Goal: Information Seeking & Learning: Learn about a topic

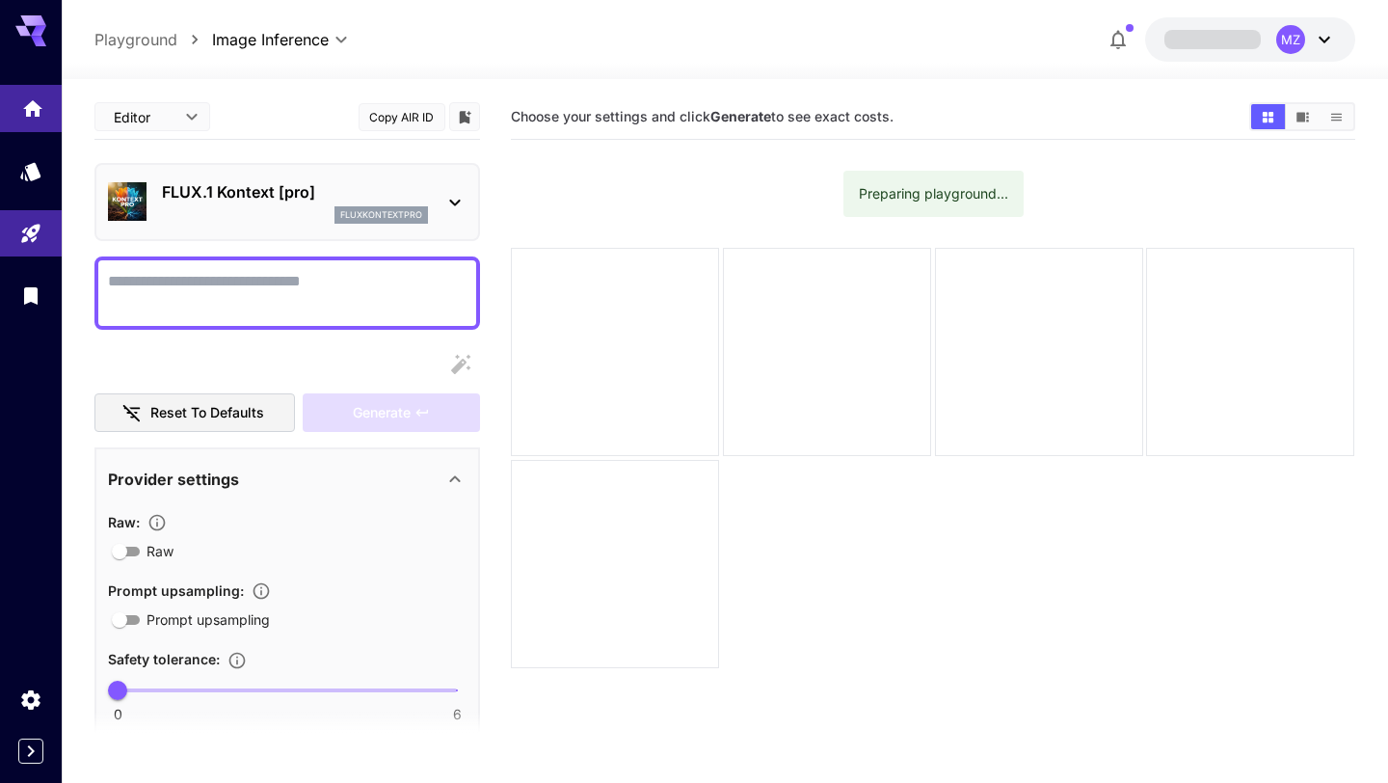
click at [34, 111] on icon "Home" at bounding box center [32, 103] width 23 height 23
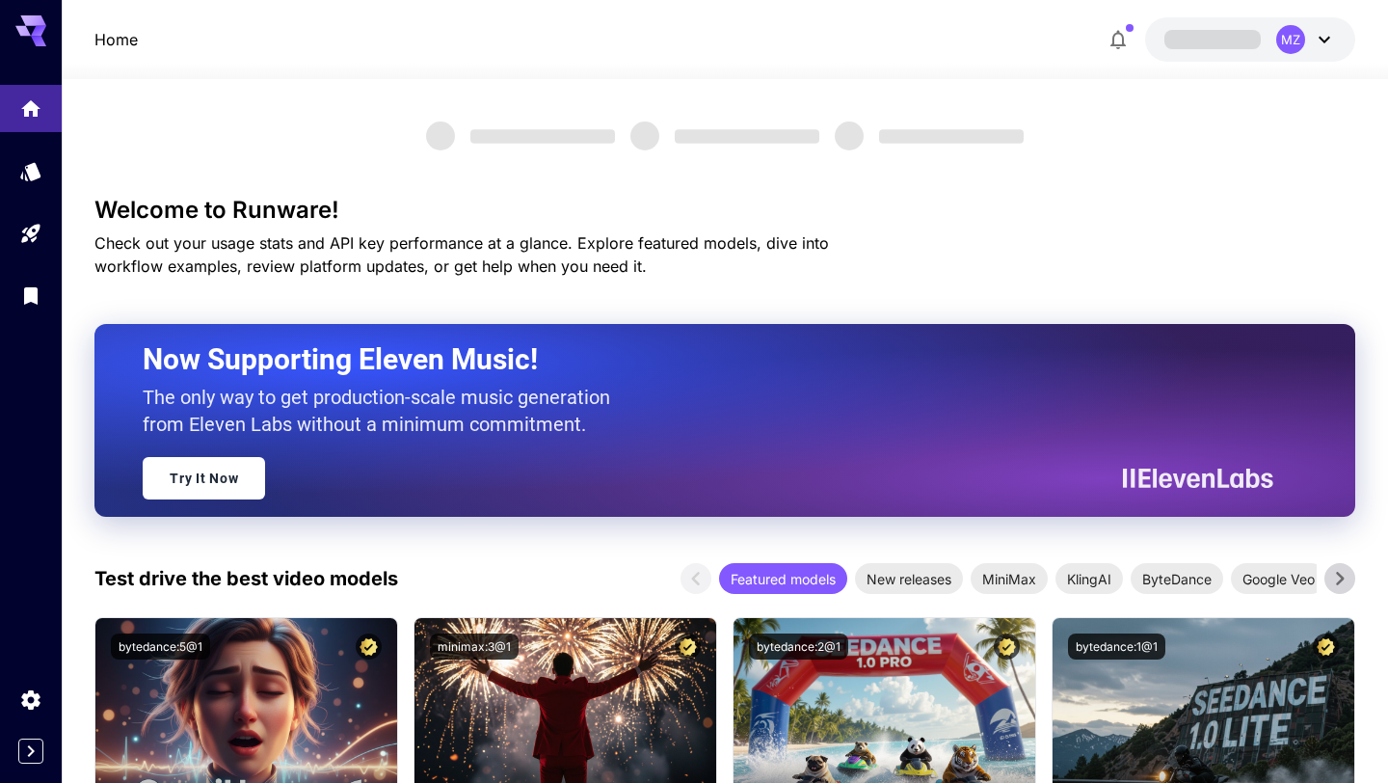
click at [1240, 33] on span at bounding box center [1212, 39] width 96 height 18
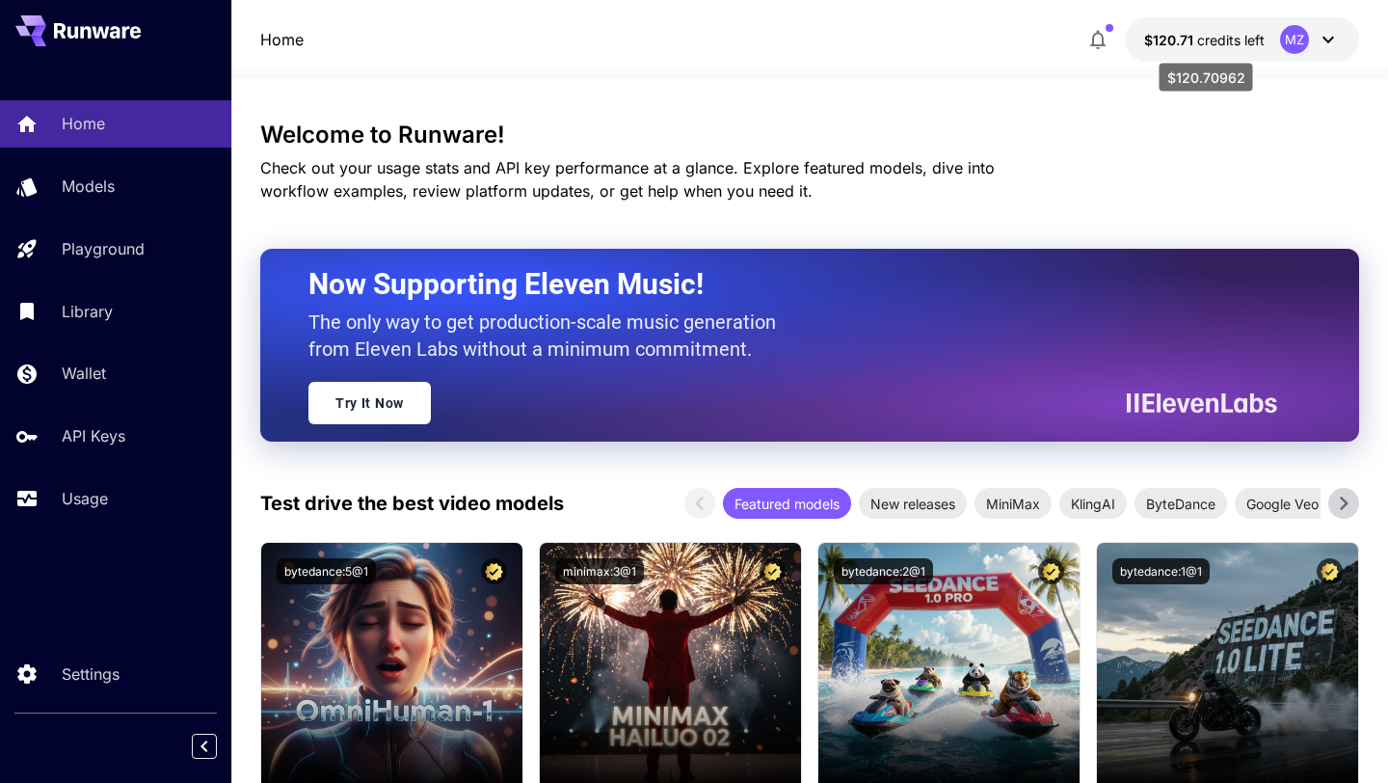
click at [1200, 79] on div "$120.70962" at bounding box center [1207, 78] width 94 height 28
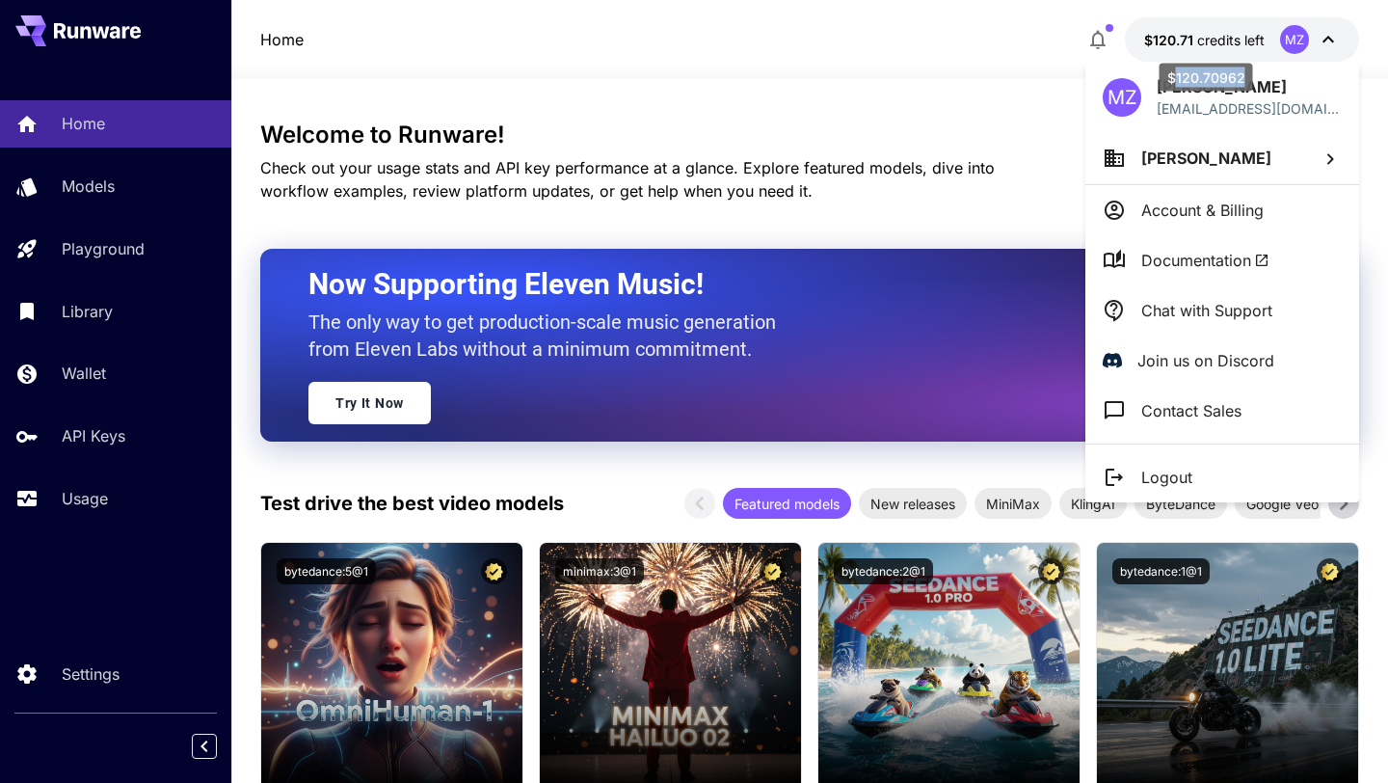
click at [1200, 79] on div "$120.70962" at bounding box center [1207, 78] width 94 height 28
copy div "120.70962"
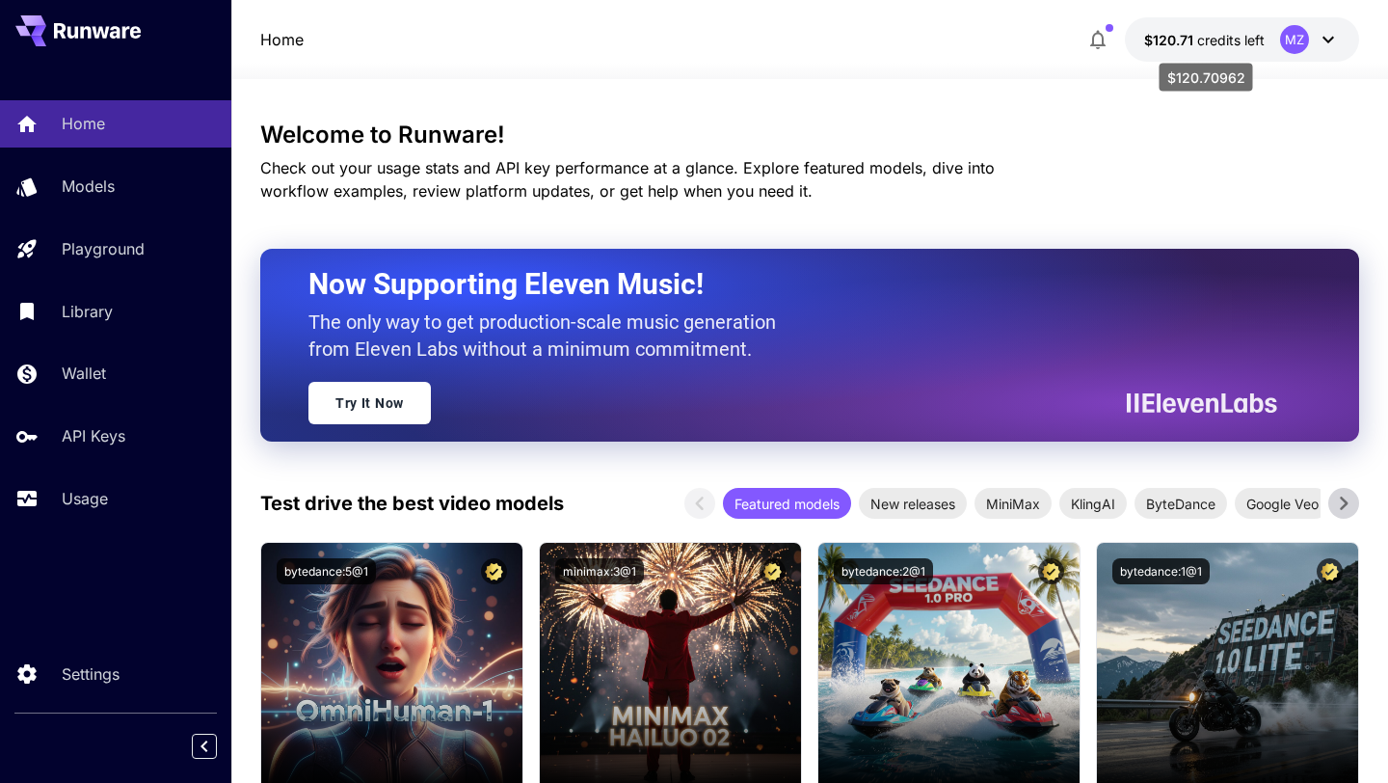
click at [1172, 41] on span "$120.71" at bounding box center [1170, 40] width 53 height 16
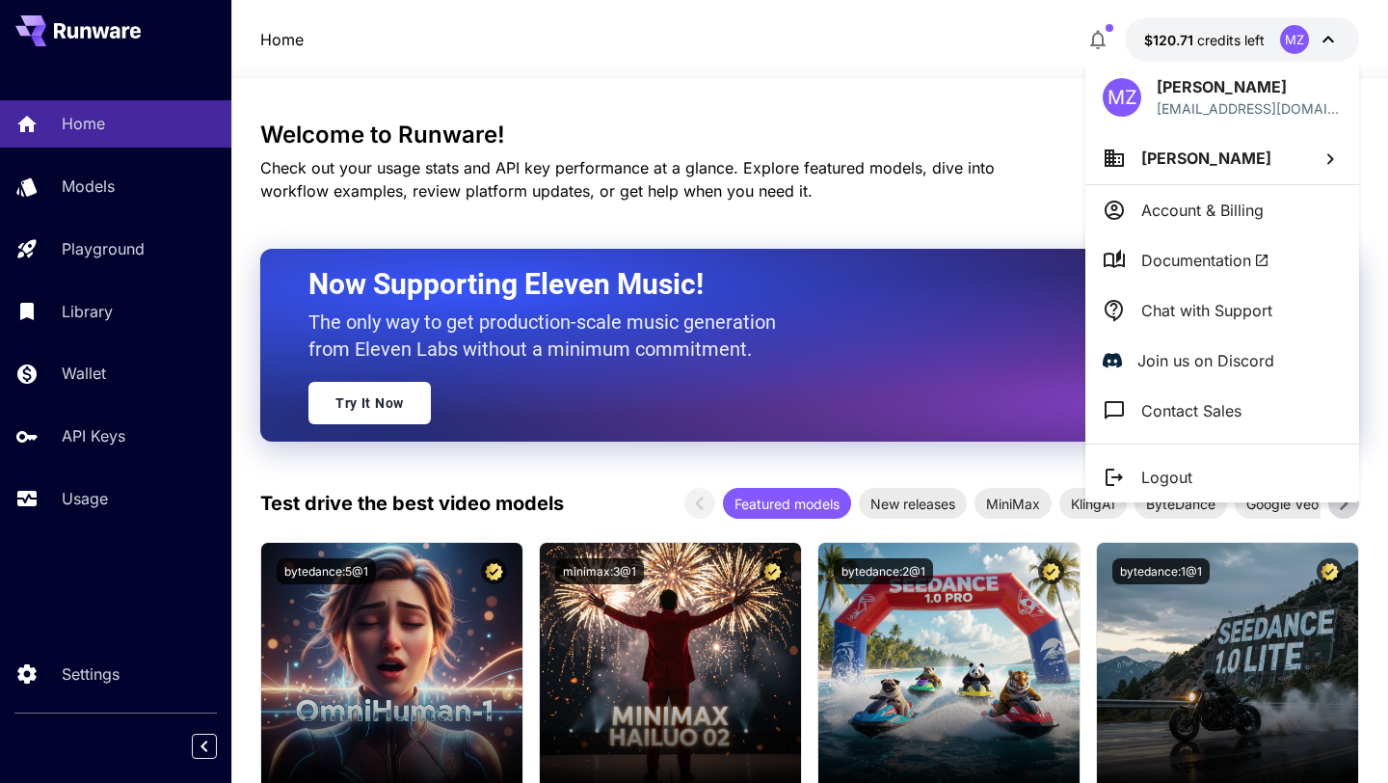
click at [971, 76] on div at bounding box center [694, 391] width 1388 height 783
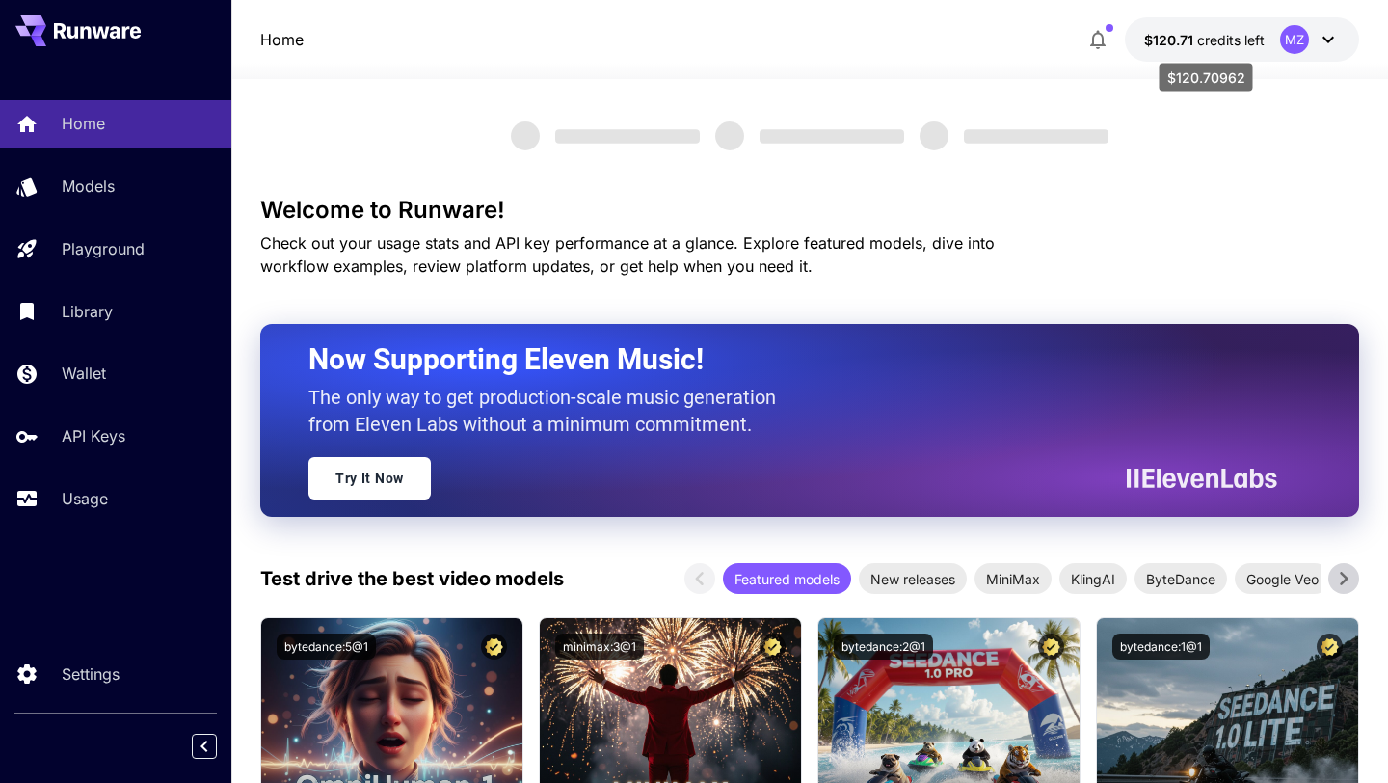
click at [1180, 47] on span "$120.71" at bounding box center [1170, 40] width 53 height 16
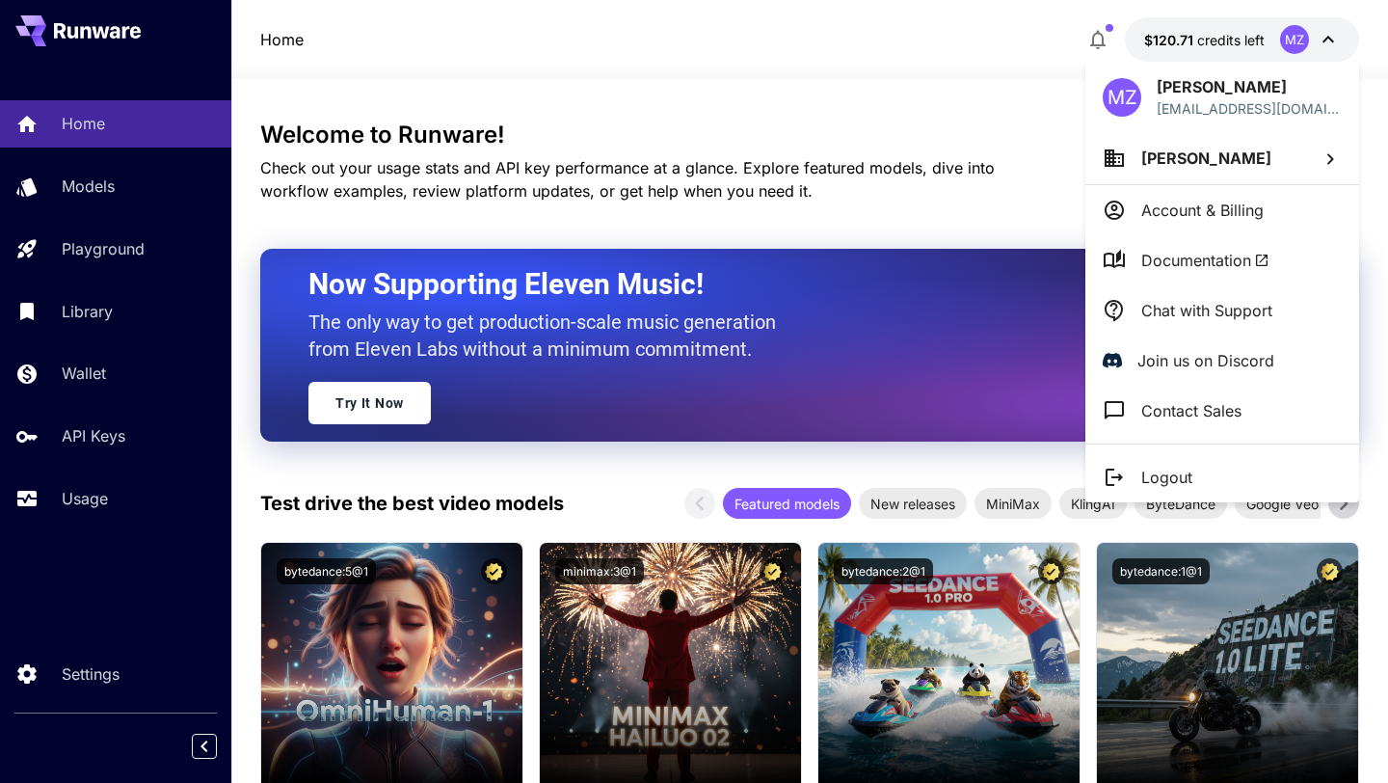
click at [959, 73] on div at bounding box center [694, 391] width 1388 height 783
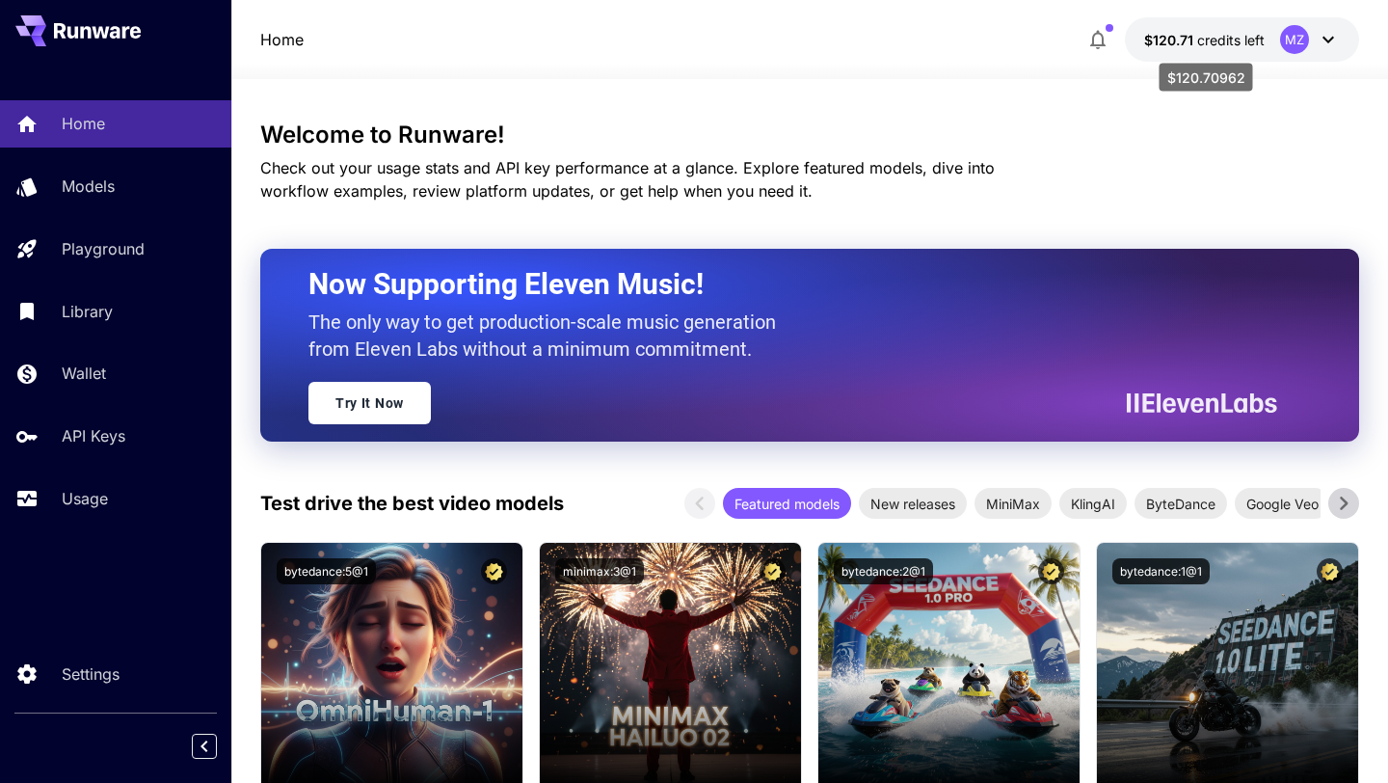
click at [1159, 34] on span "$120.71" at bounding box center [1170, 40] width 53 height 16
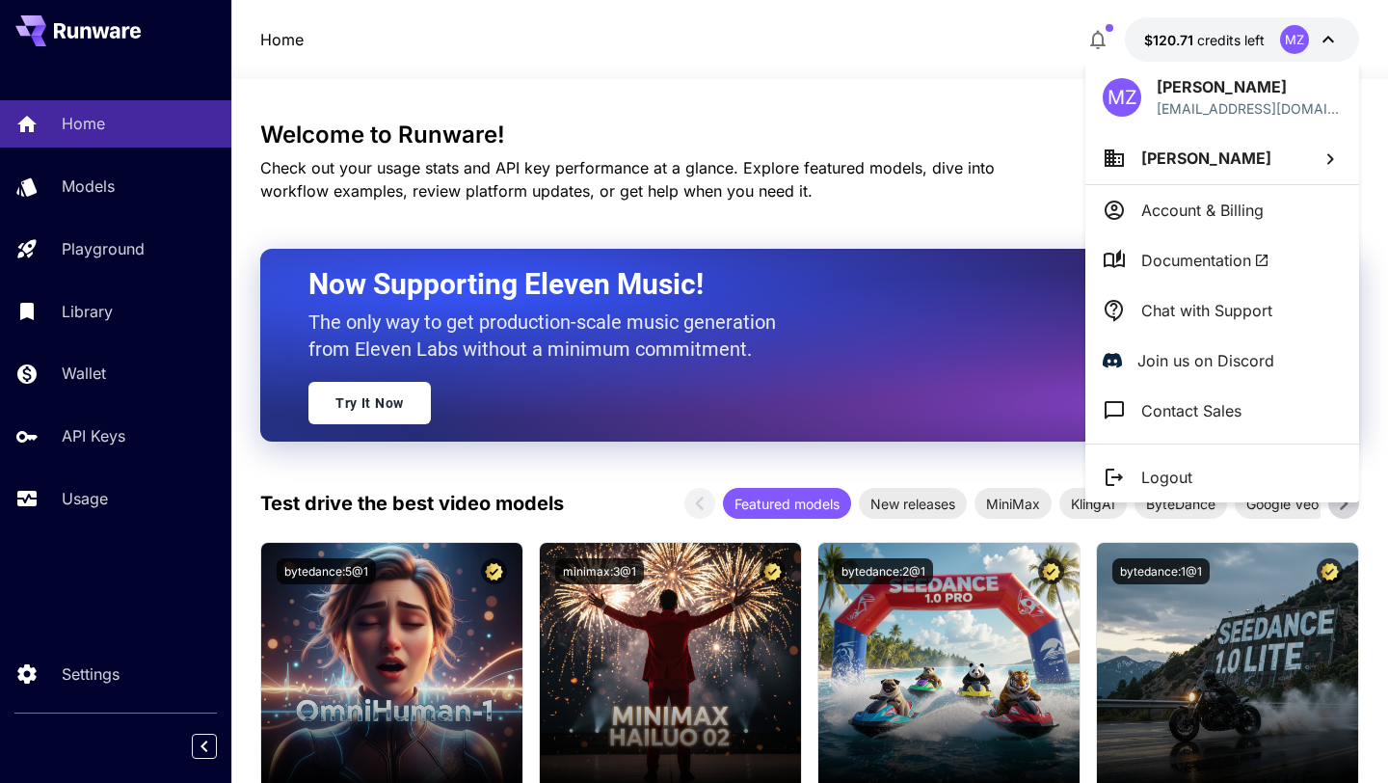
click at [1016, 69] on div at bounding box center [694, 391] width 1388 height 783
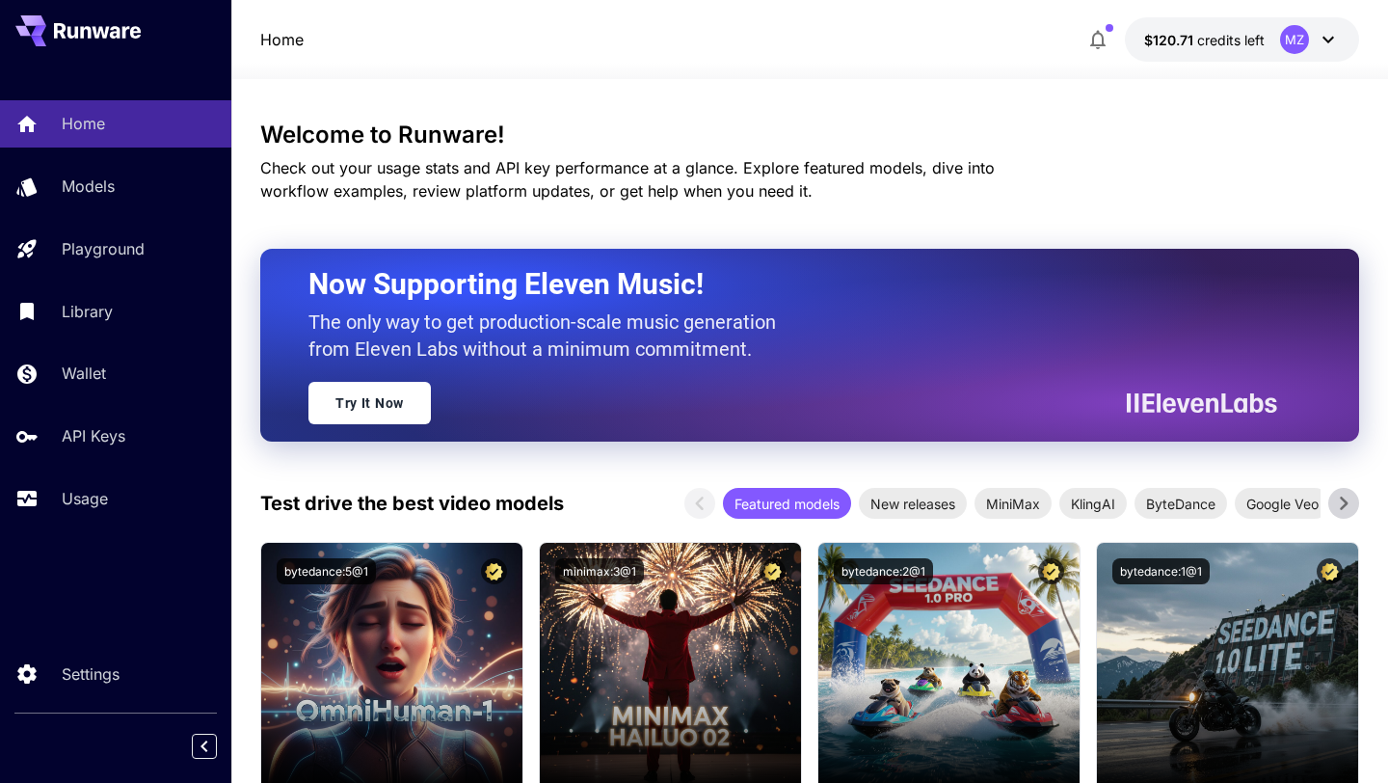
click at [1179, 43] on span "$120.71" at bounding box center [1170, 40] width 53 height 16
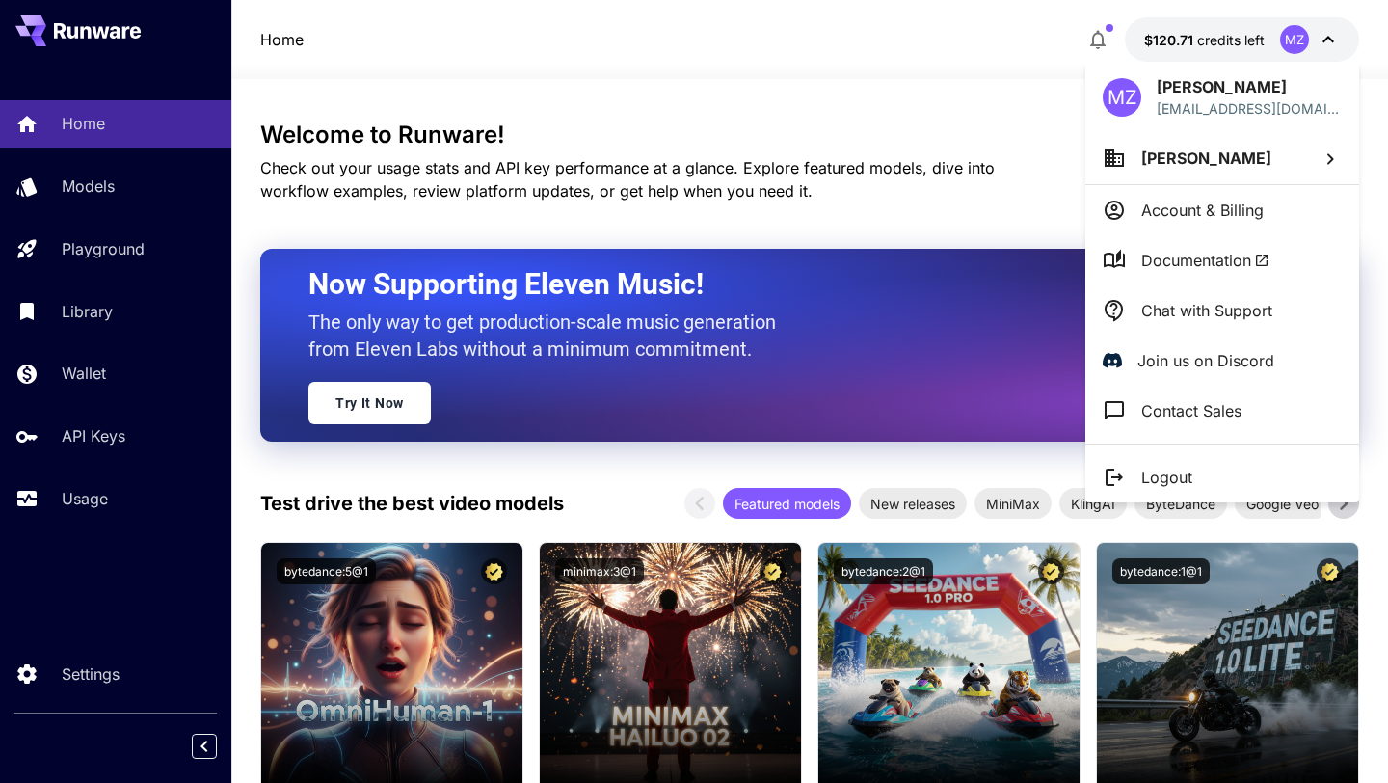
click at [1039, 73] on div at bounding box center [694, 391] width 1388 height 783
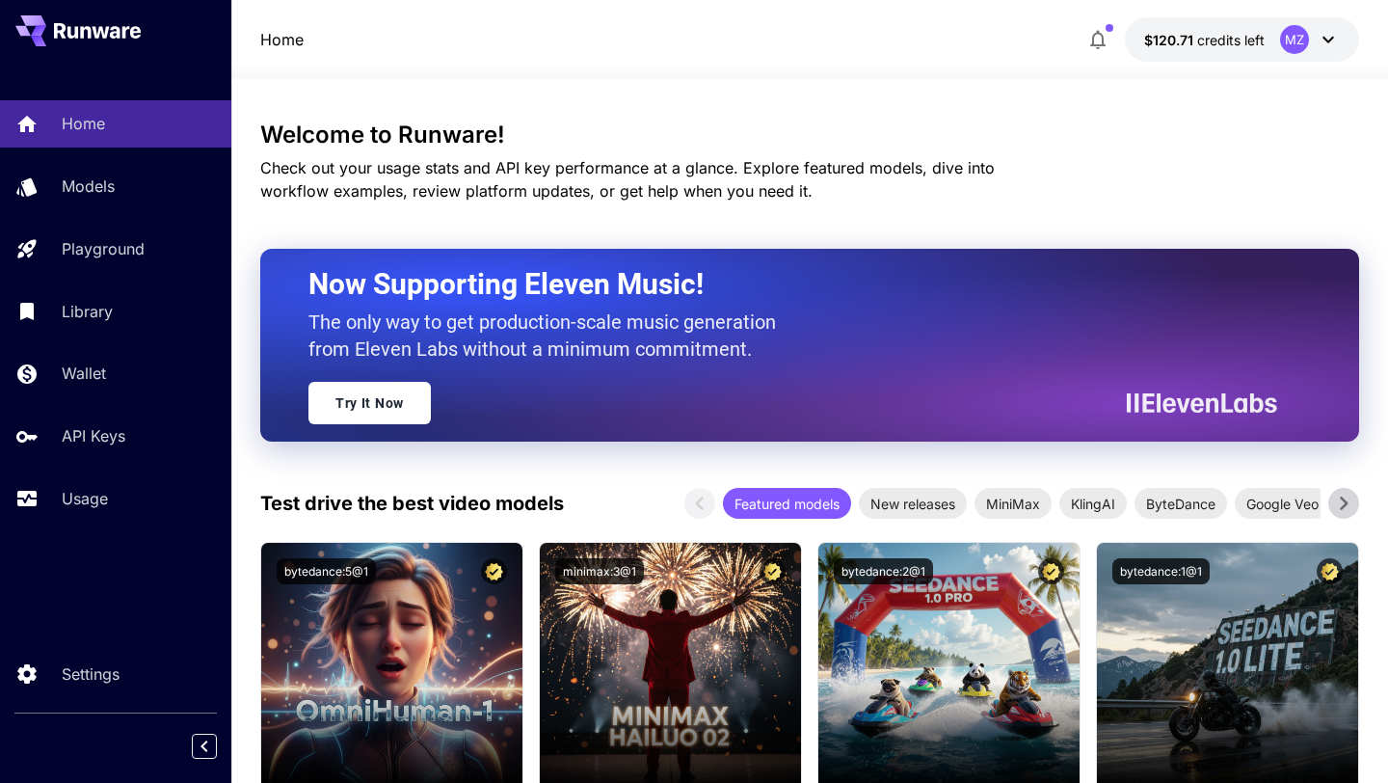
click at [1161, 44] on span "$120.71" at bounding box center [1170, 40] width 53 height 16
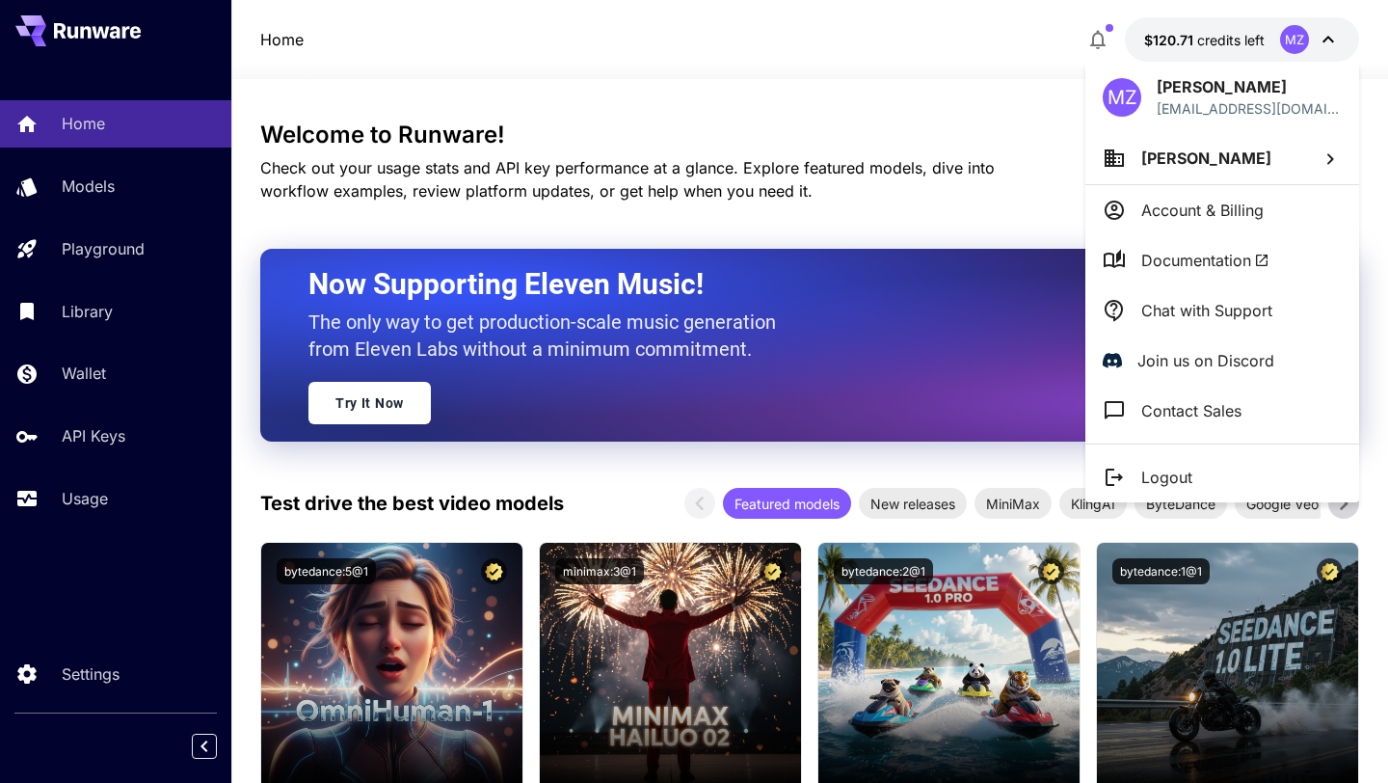
click at [1047, 74] on div at bounding box center [694, 391] width 1388 height 783
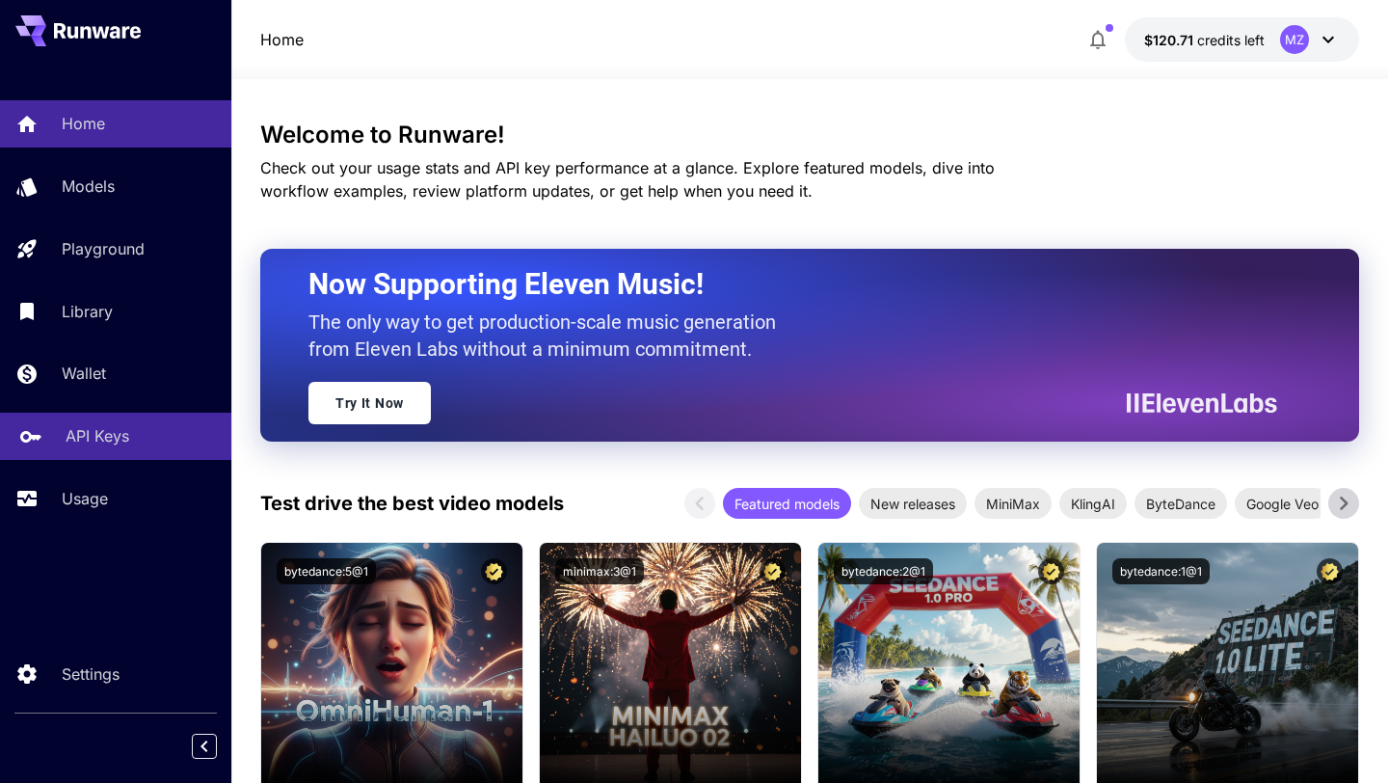
click at [141, 419] on link "API Keys" at bounding box center [115, 436] width 231 height 47
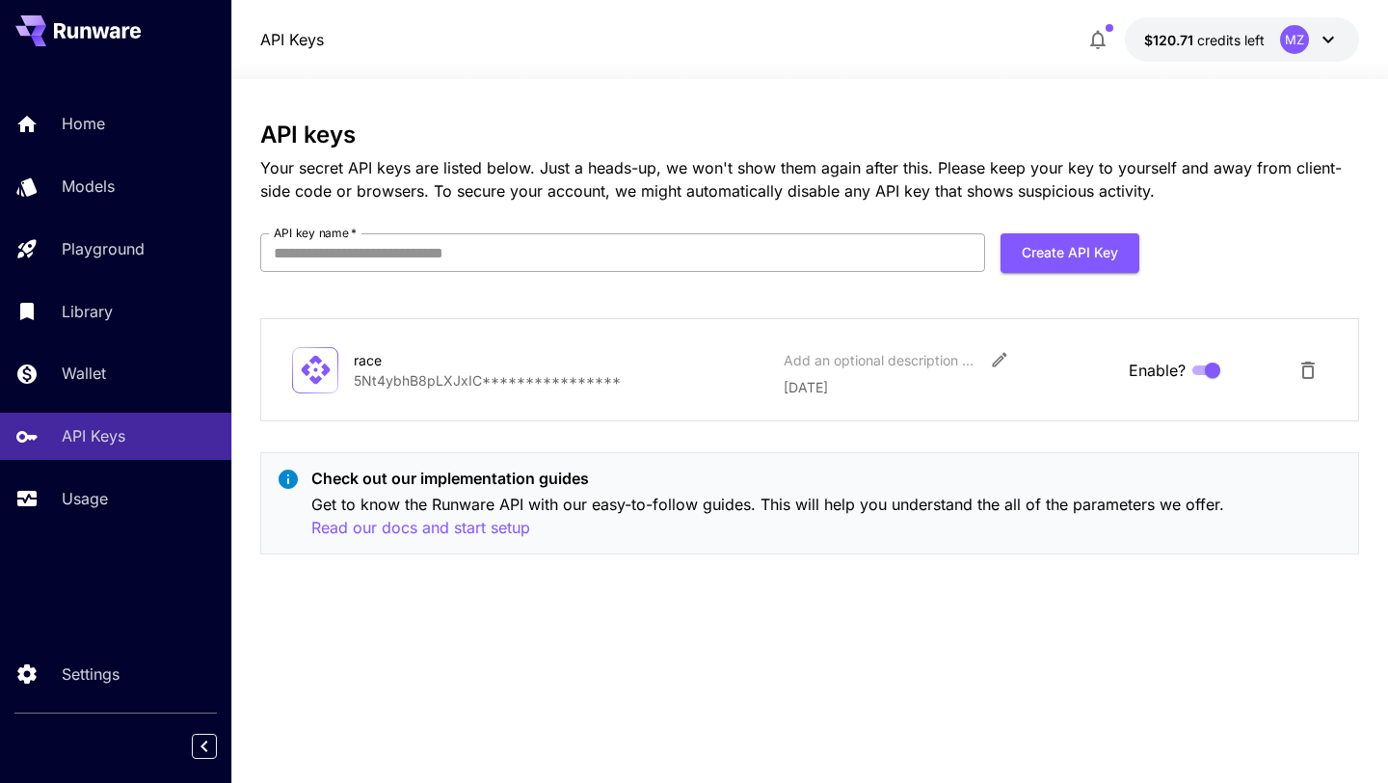
click at [560, 259] on input "API key name   *" at bounding box center [622, 252] width 725 height 39
click at [721, 309] on div "**********" at bounding box center [809, 345] width 1099 height 448
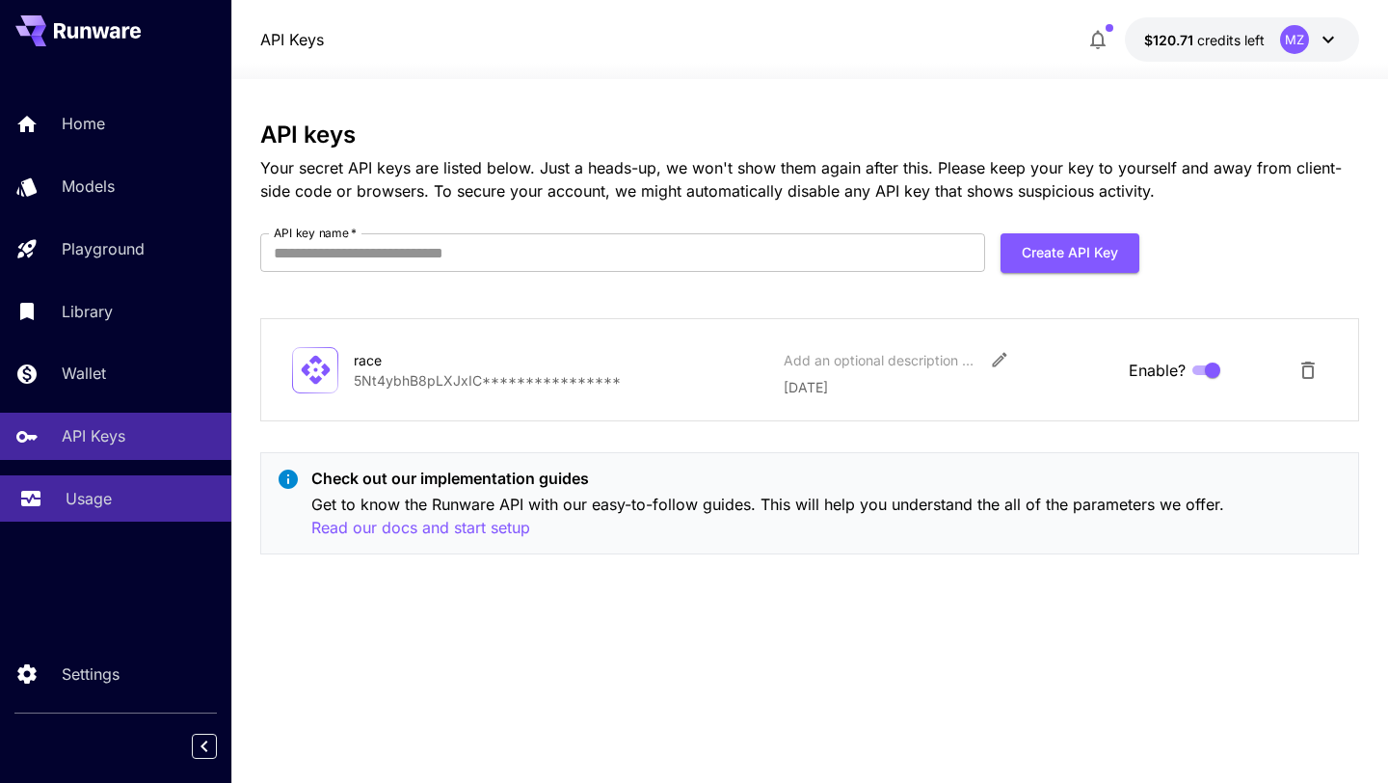
click at [124, 490] on div "Usage" at bounding box center [141, 498] width 150 height 23
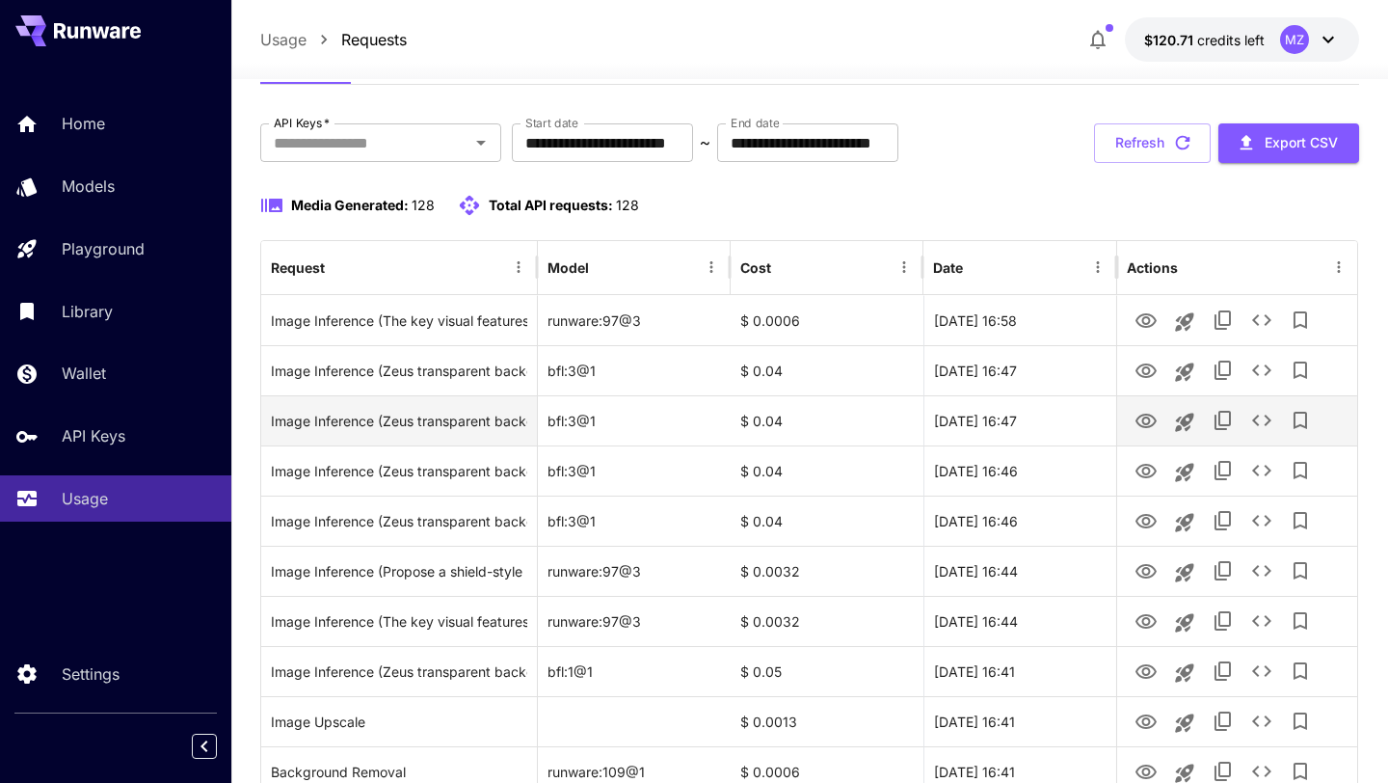
scroll to position [118, 0]
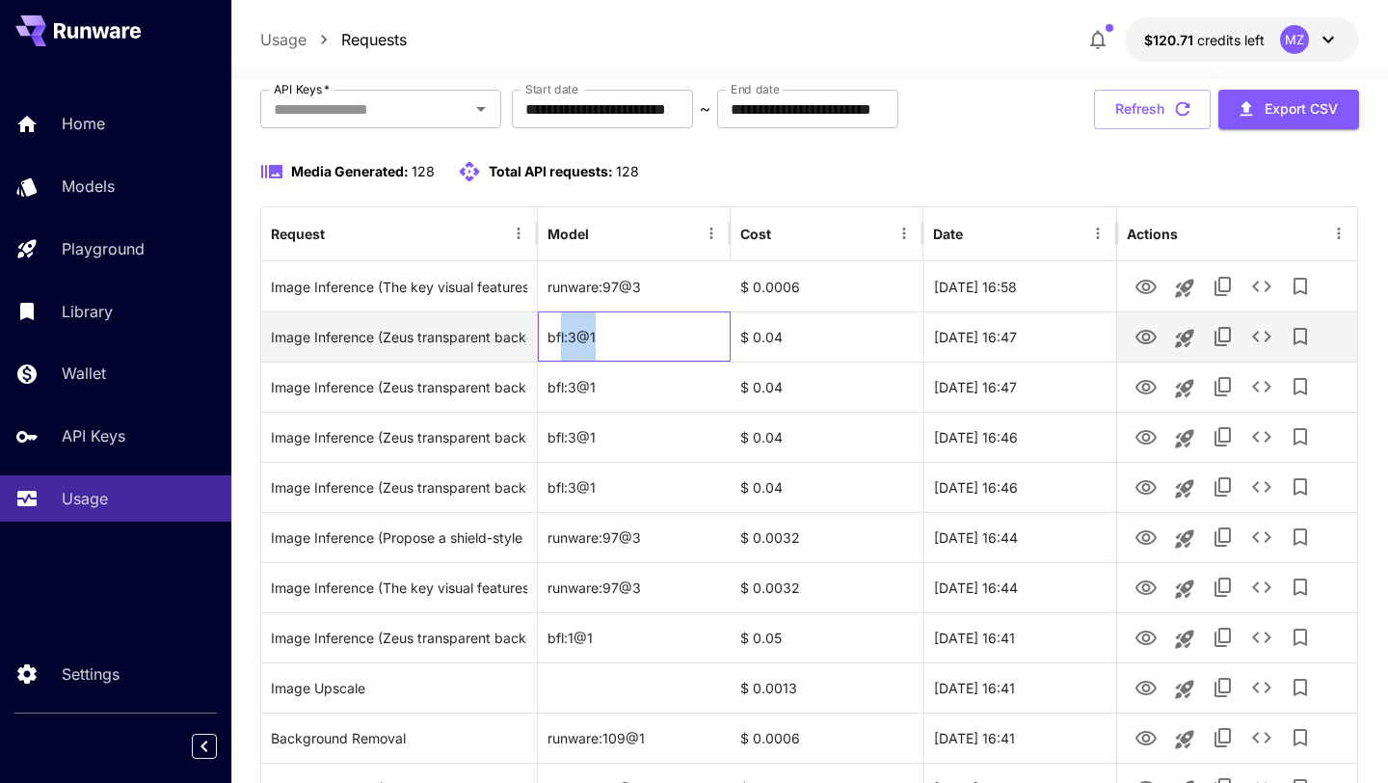
drag, startPoint x: 598, startPoint y: 345, endPoint x: 560, endPoint y: 351, distance: 38.0
click at [560, 351] on div "bfl:3@1" at bounding box center [634, 336] width 193 height 50
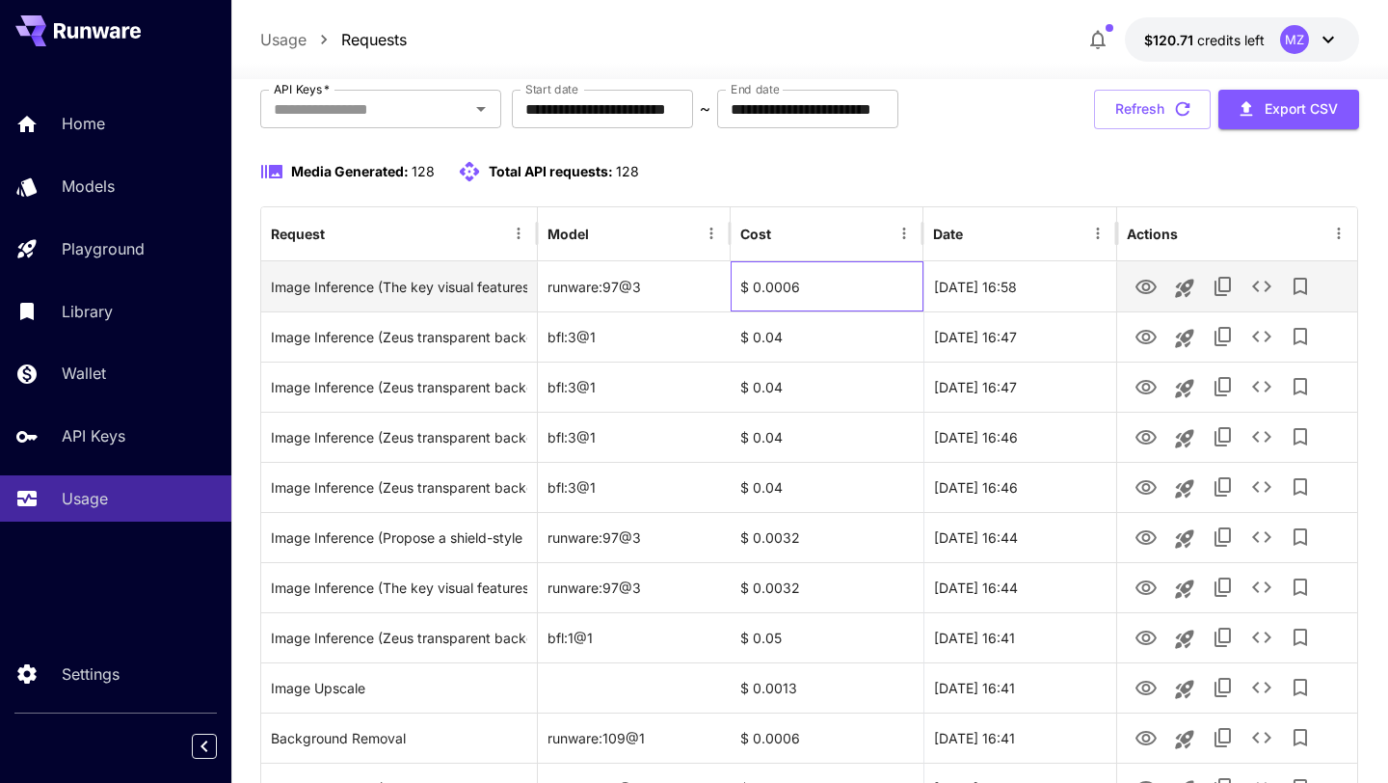
click at [794, 282] on div "$ 0.0006" at bounding box center [827, 286] width 193 height 50
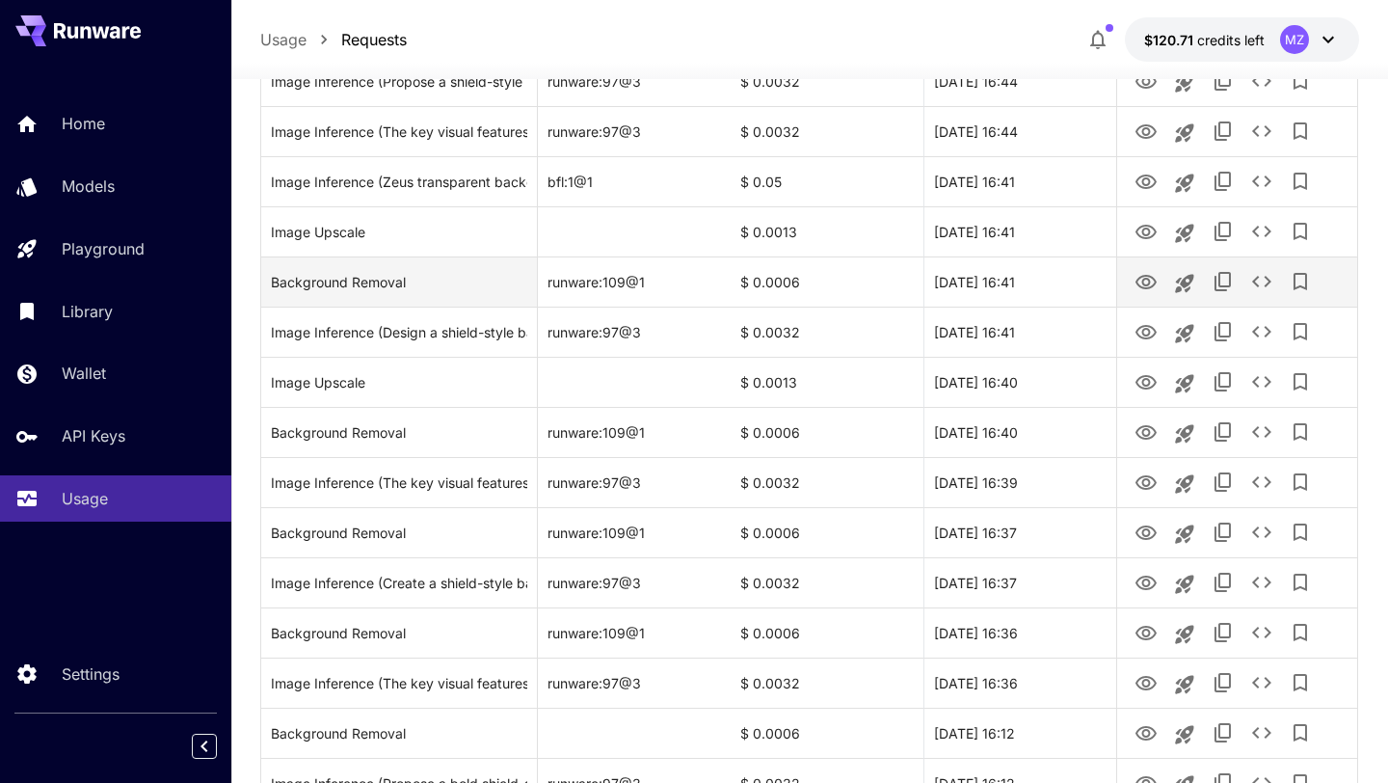
scroll to position [590, 0]
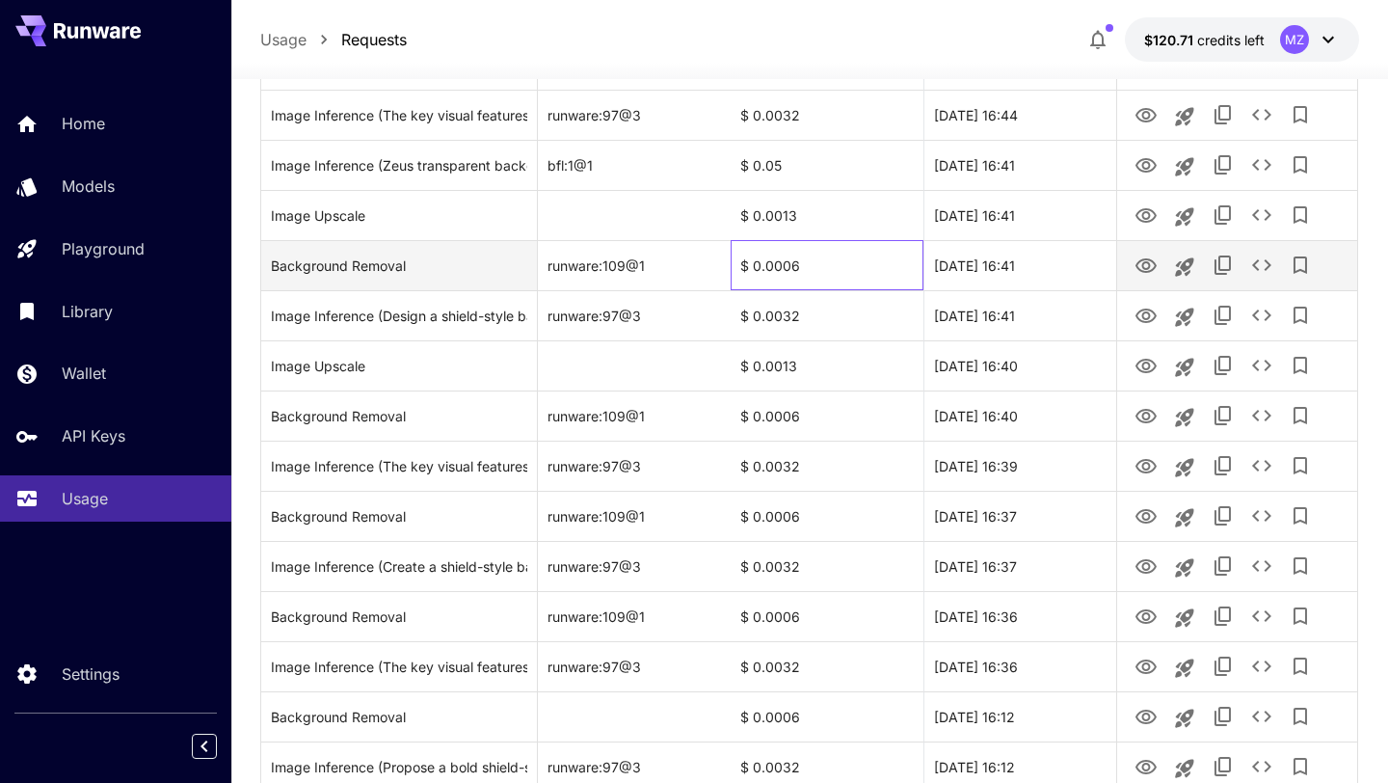
click at [778, 270] on div "$ 0.0006" at bounding box center [827, 265] width 193 height 50
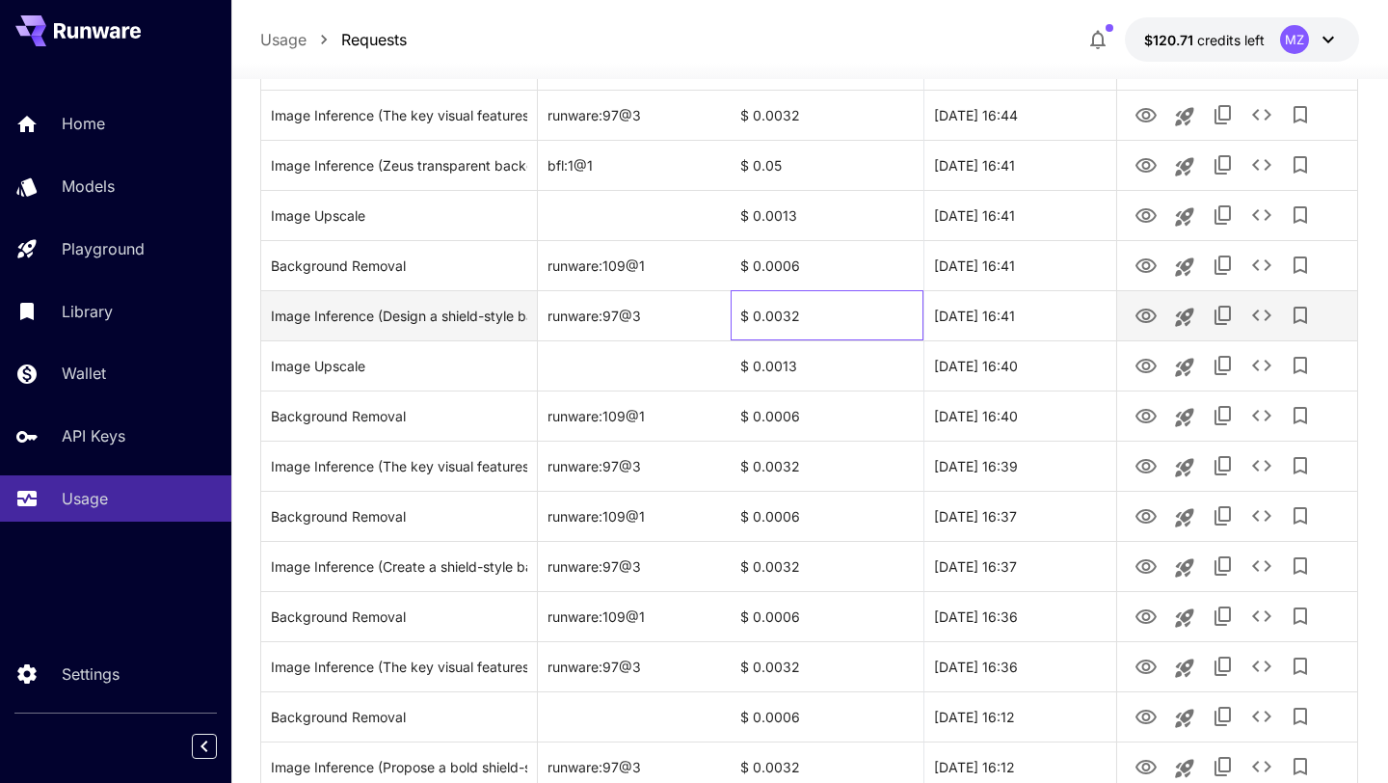
click at [776, 328] on div "$ 0.0032" at bounding box center [827, 315] width 193 height 50
click at [776, 324] on div "$ 0.0032" at bounding box center [827, 315] width 193 height 50
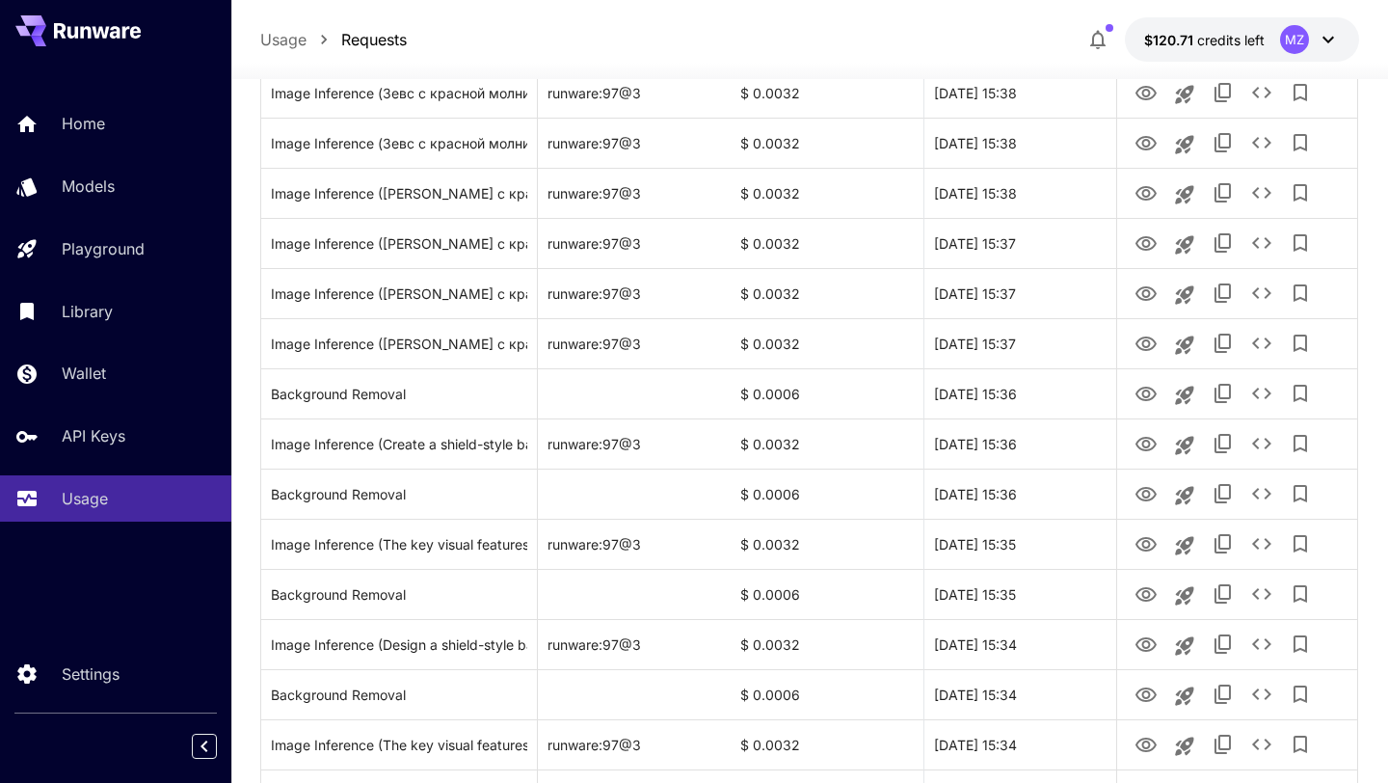
scroll to position [2211, 0]
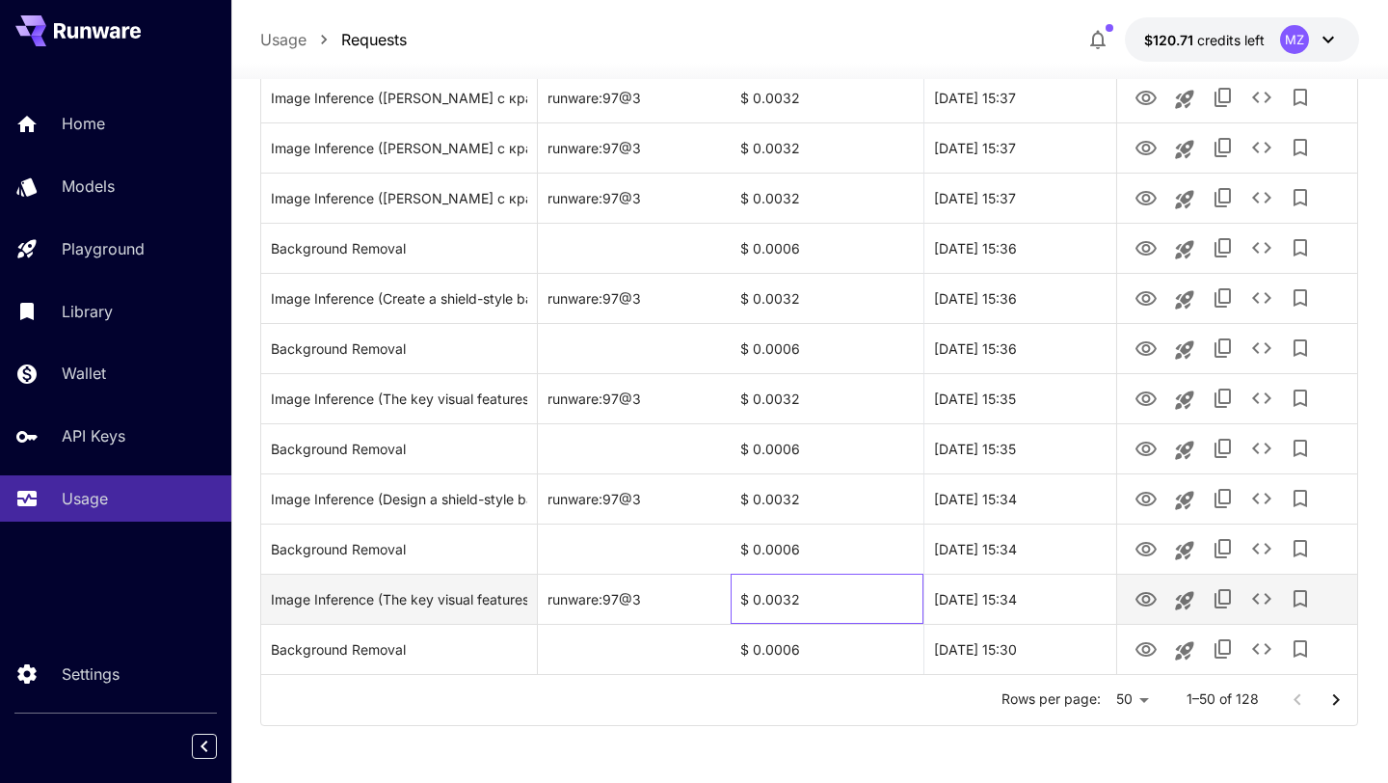
click at [776, 596] on div "$ 0.0032" at bounding box center [827, 599] width 193 height 50
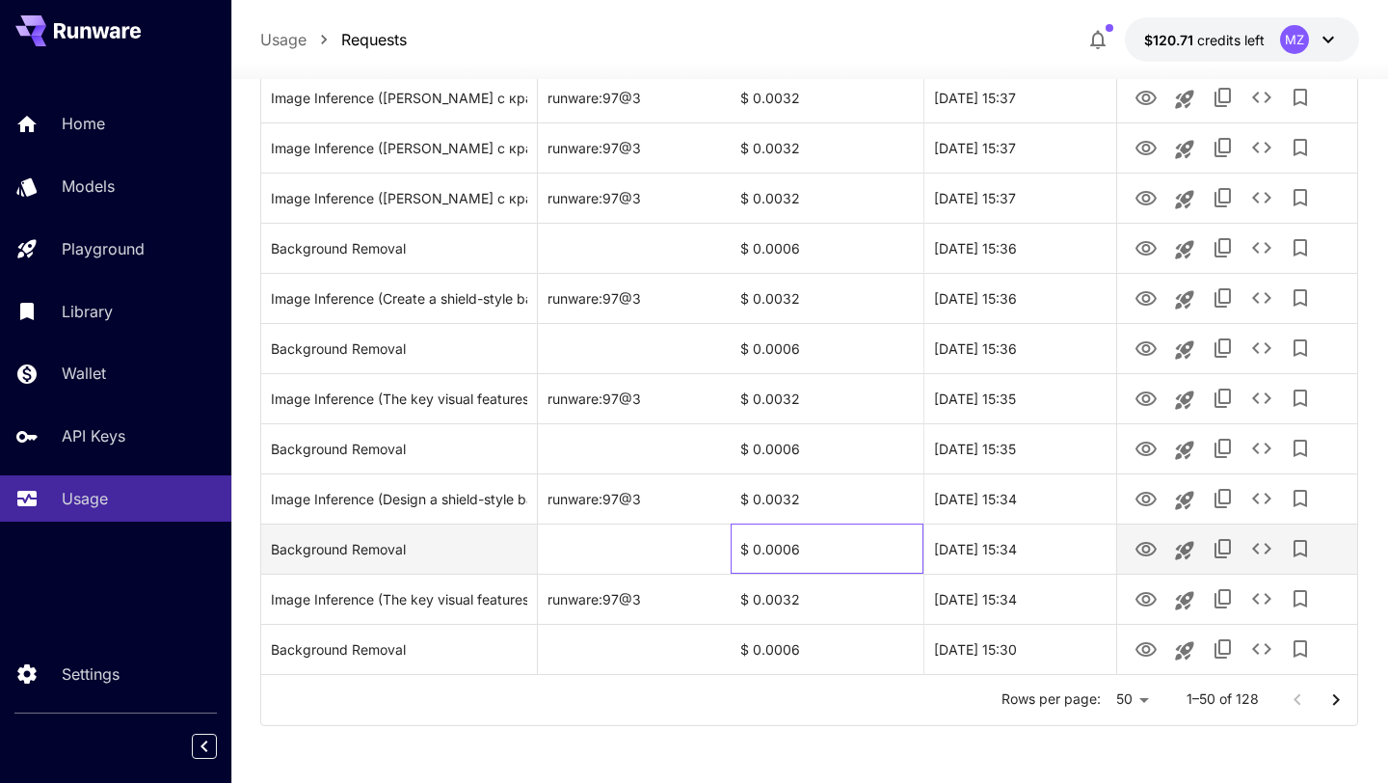
click at [771, 553] on div "$ 0.0006" at bounding box center [827, 548] width 193 height 50
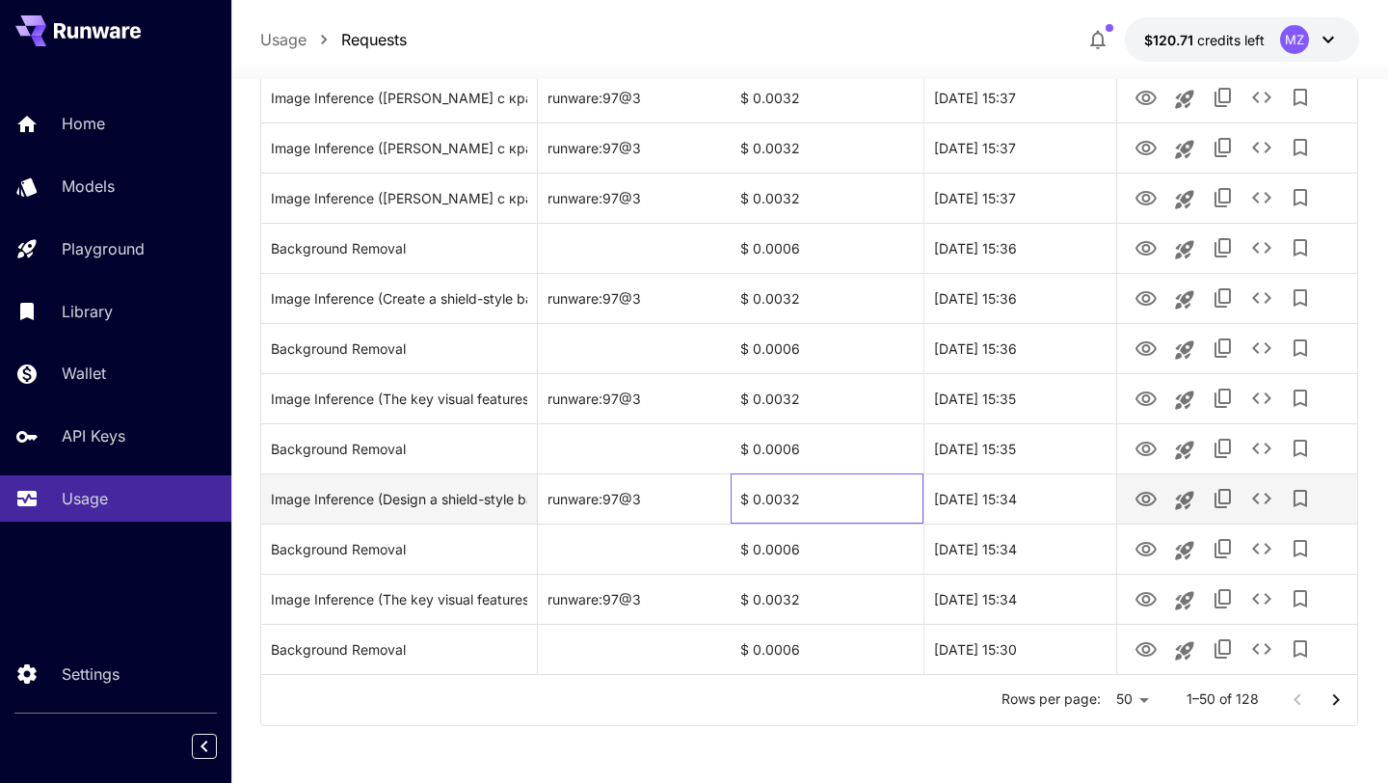
click at [780, 504] on div "$ 0.0032" at bounding box center [827, 498] width 193 height 50
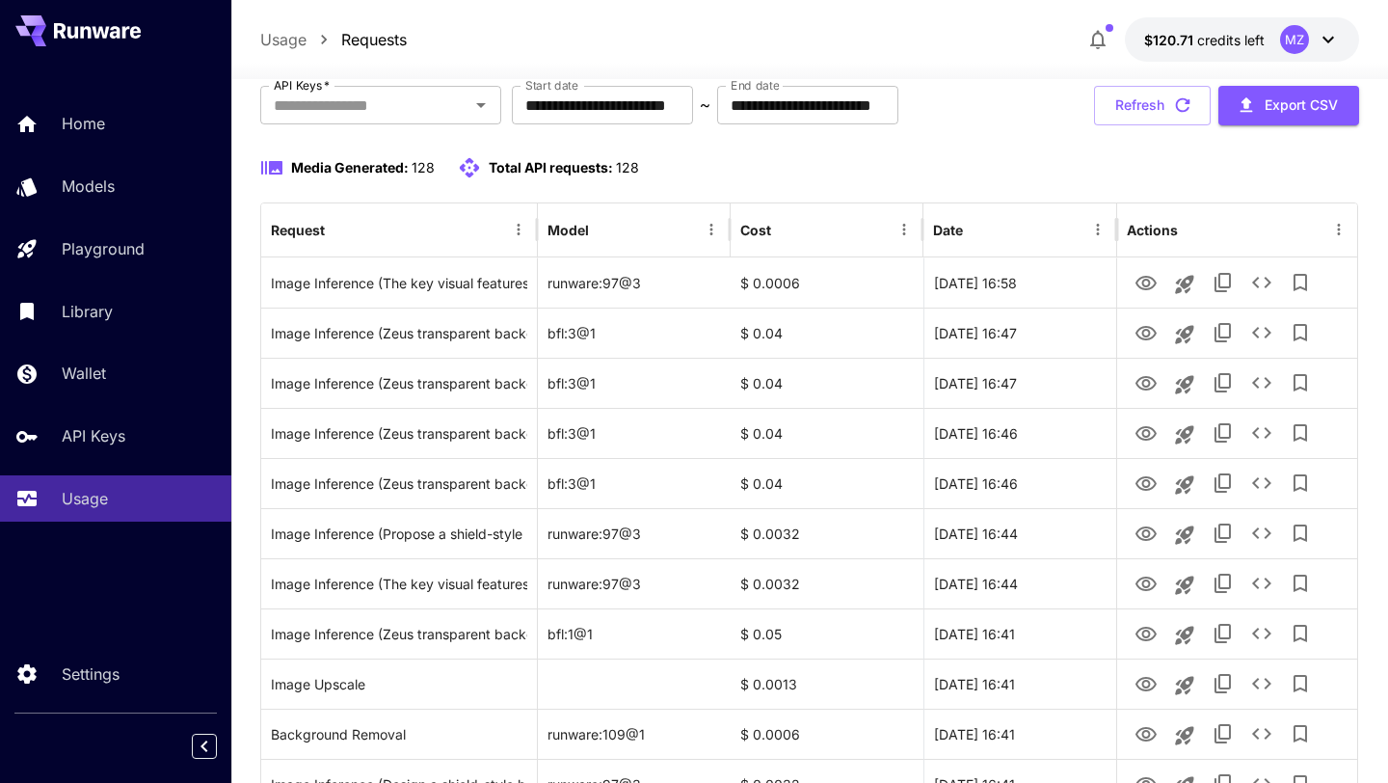
scroll to position [0, 0]
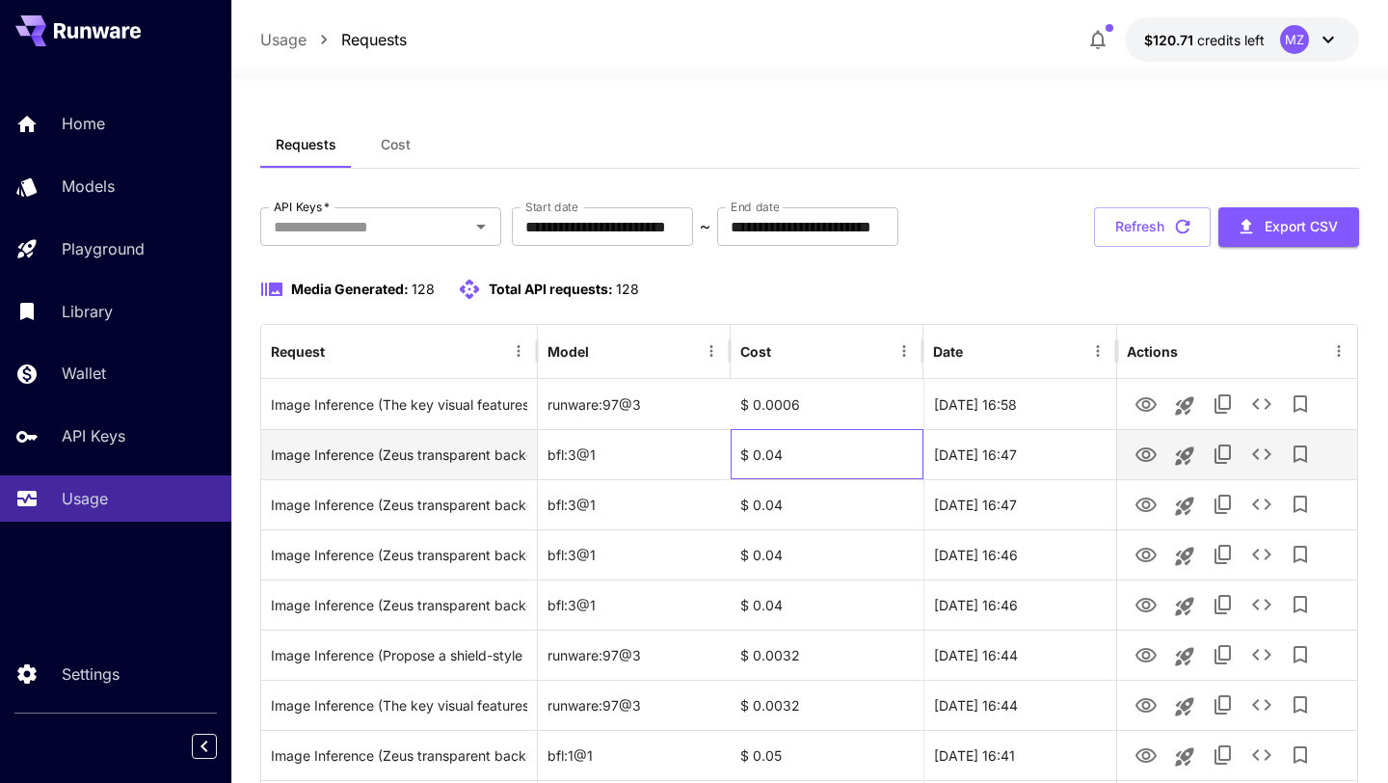
click at [760, 449] on div "$ 0.04" at bounding box center [827, 454] width 193 height 50
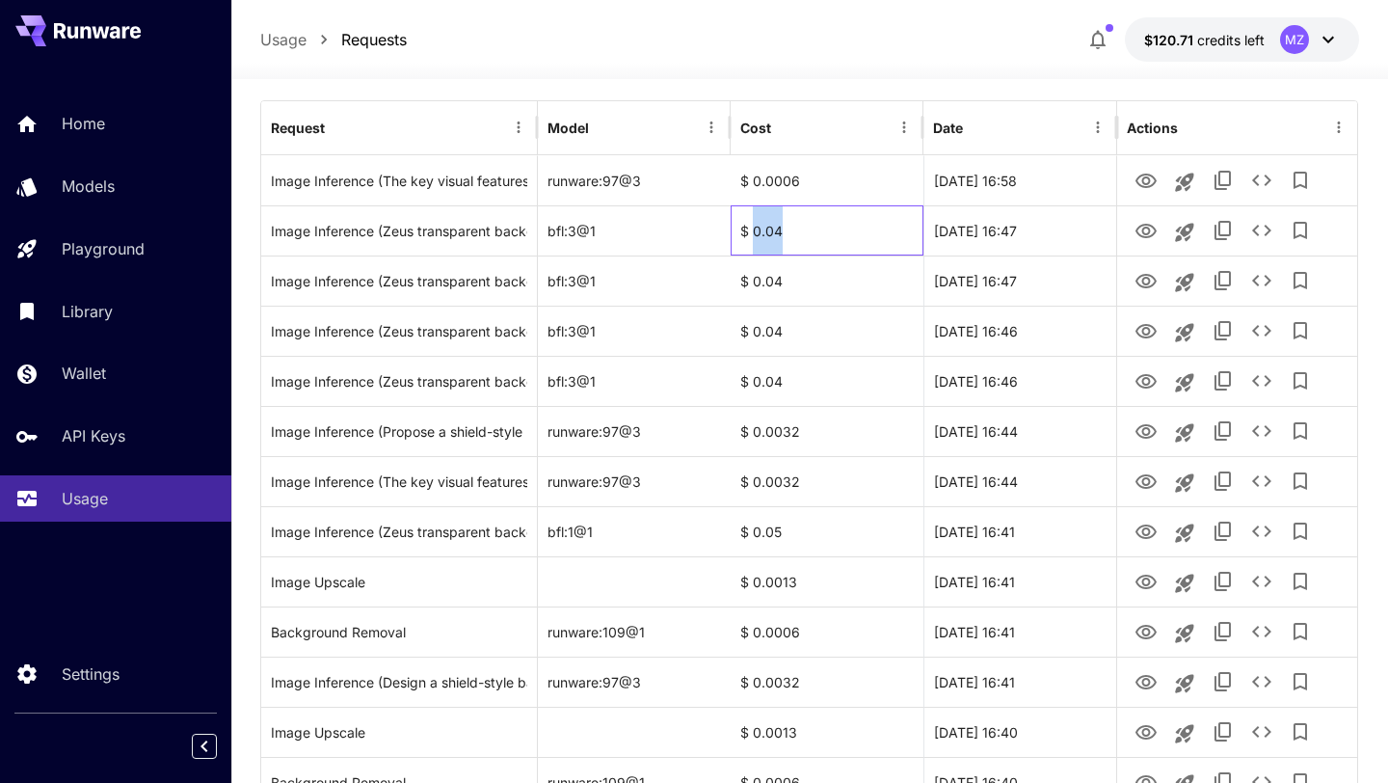
scroll to position [229, 0]
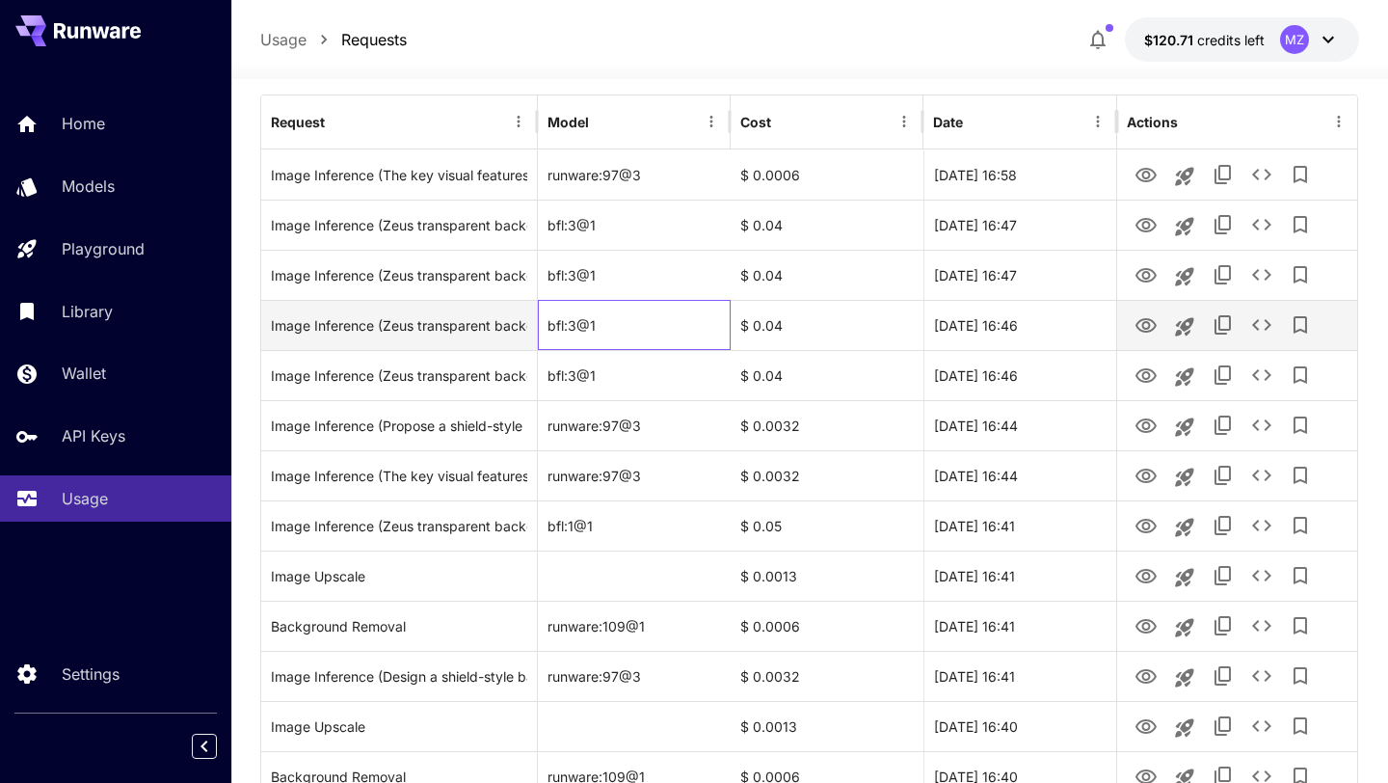
click at [728, 306] on div "bfl:3@1" at bounding box center [634, 325] width 193 height 50
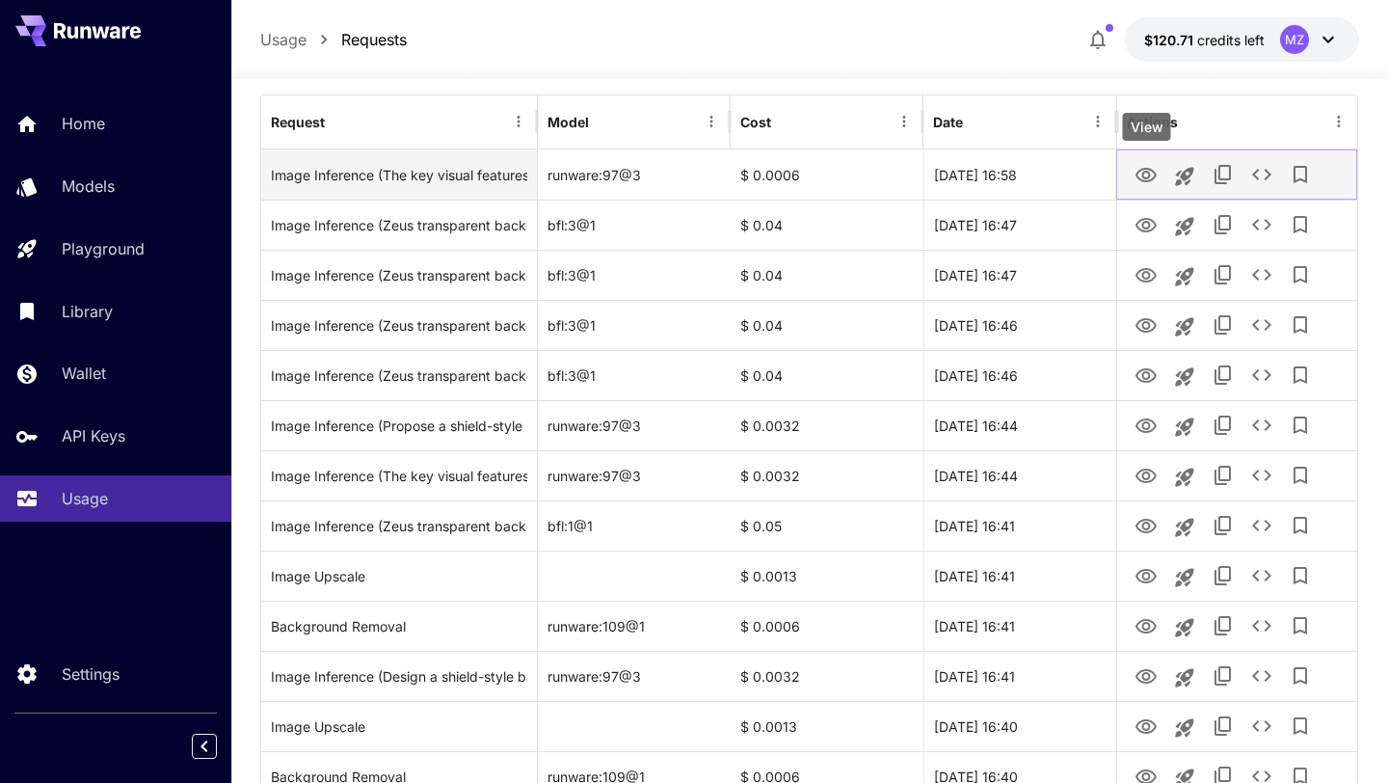
click at [1144, 174] on icon "View" at bounding box center [1146, 175] width 23 height 23
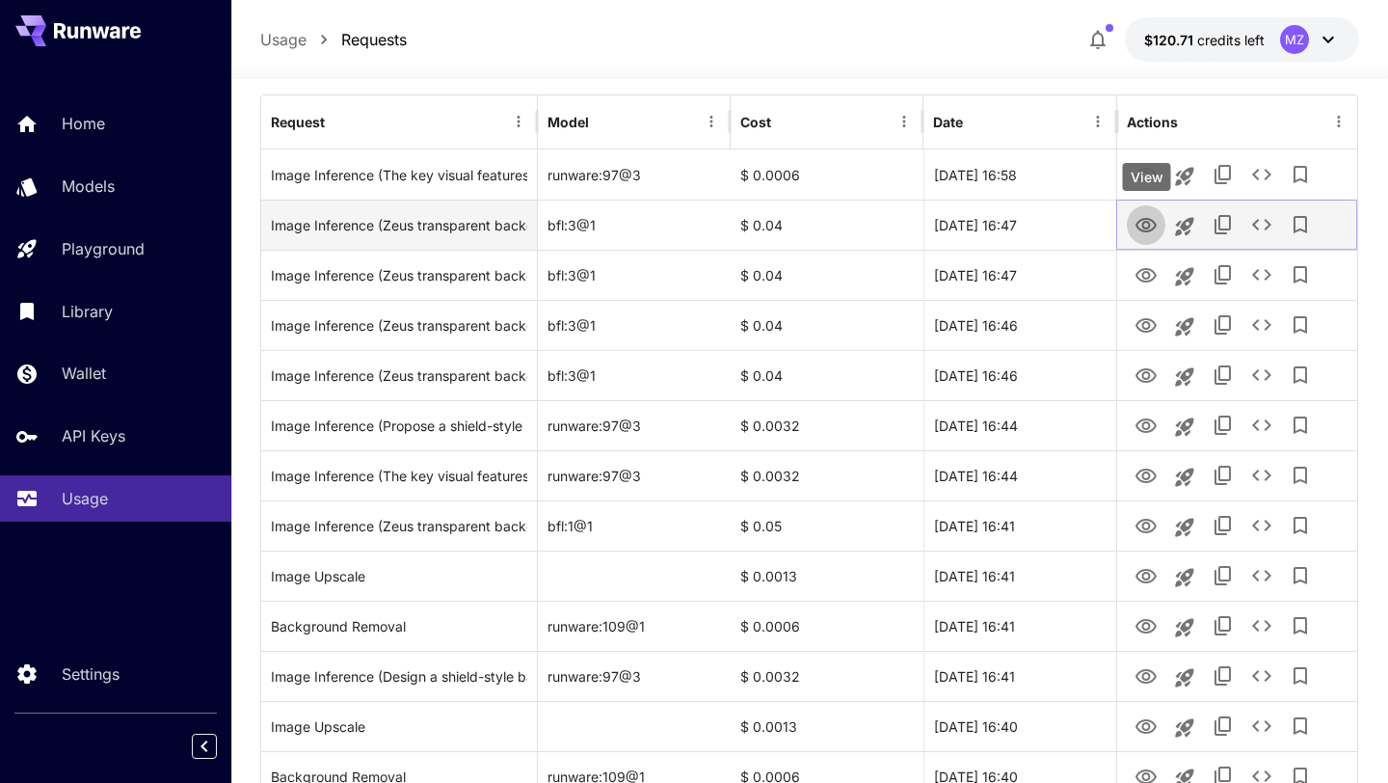
click at [1141, 222] on icon "View" at bounding box center [1146, 225] width 23 height 23
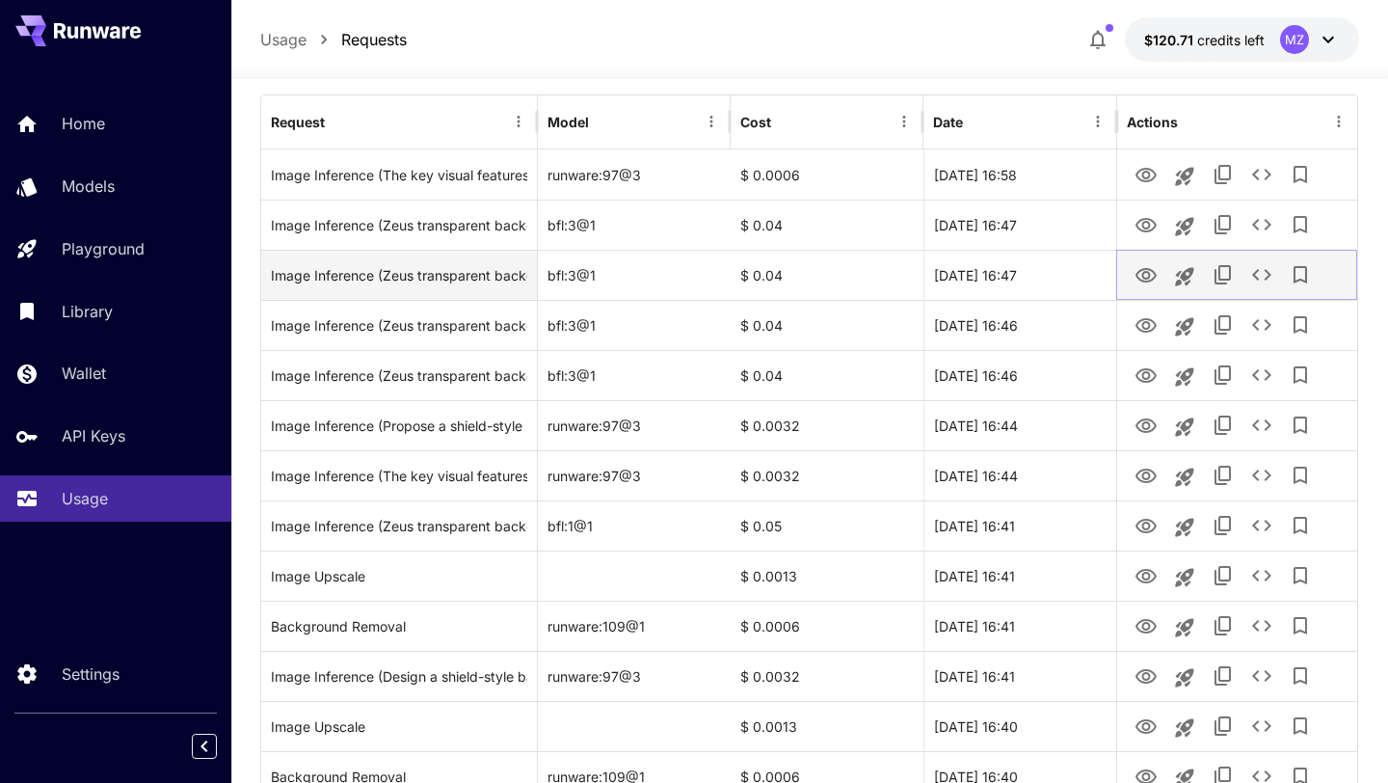
click at [1142, 264] on icon "View" at bounding box center [1146, 275] width 23 height 23
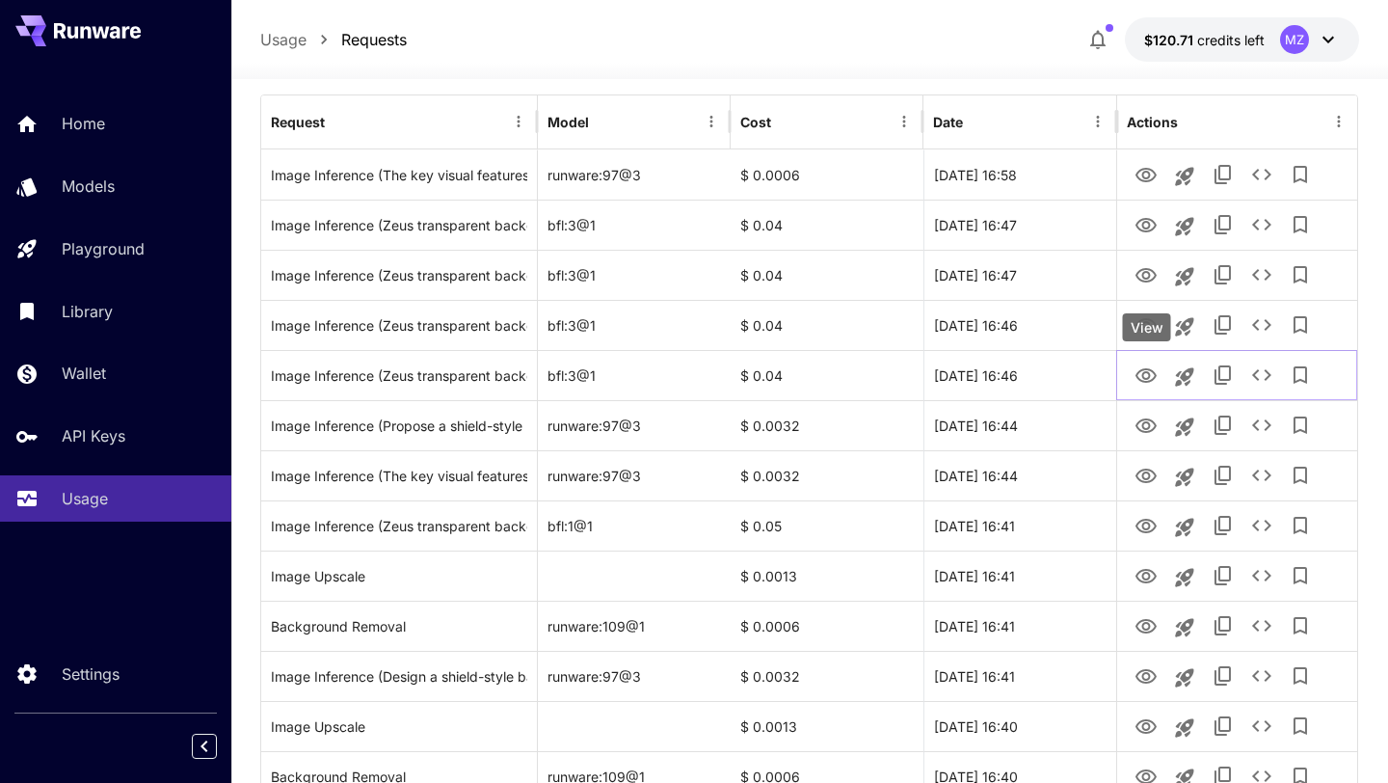
click at [1140, 326] on div "View" at bounding box center [1147, 327] width 48 height 28
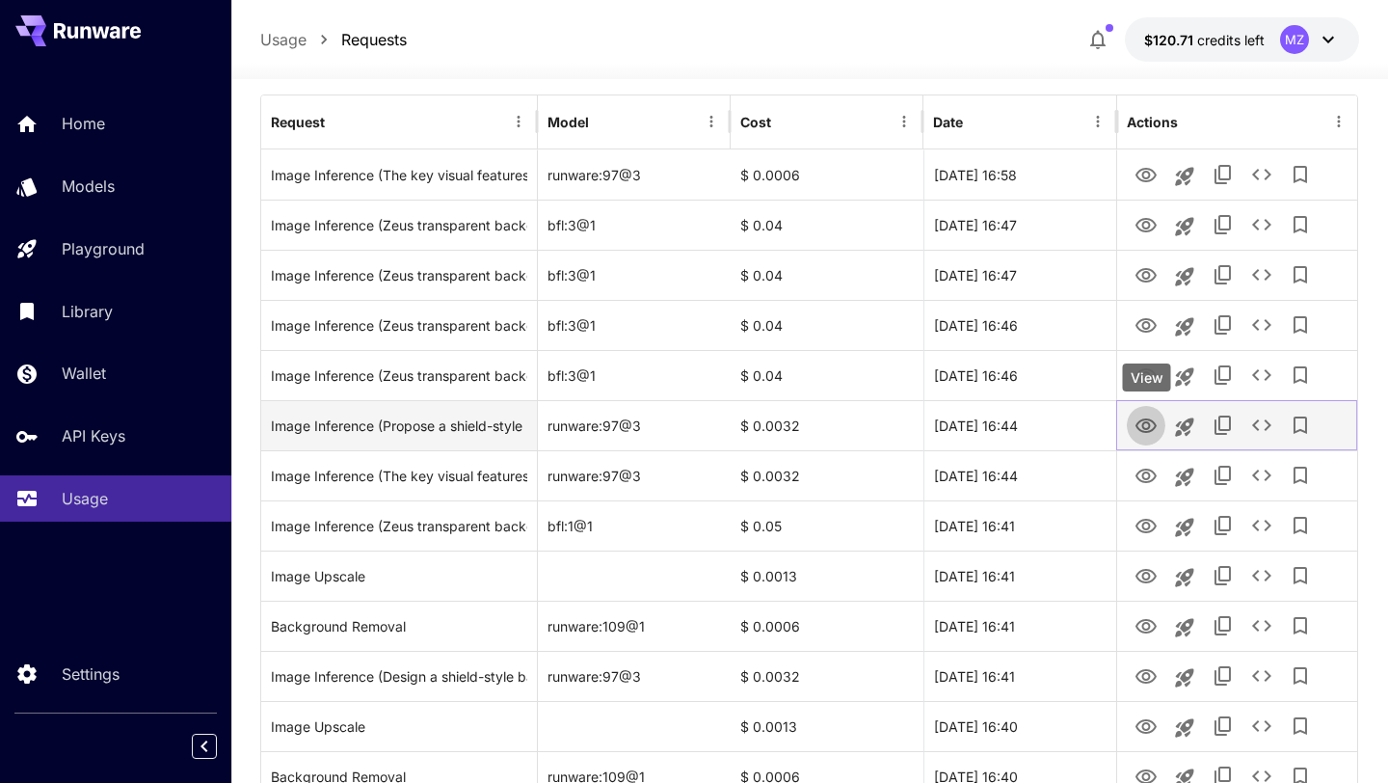
click at [1153, 415] on icon "View" at bounding box center [1146, 426] width 23 height 23
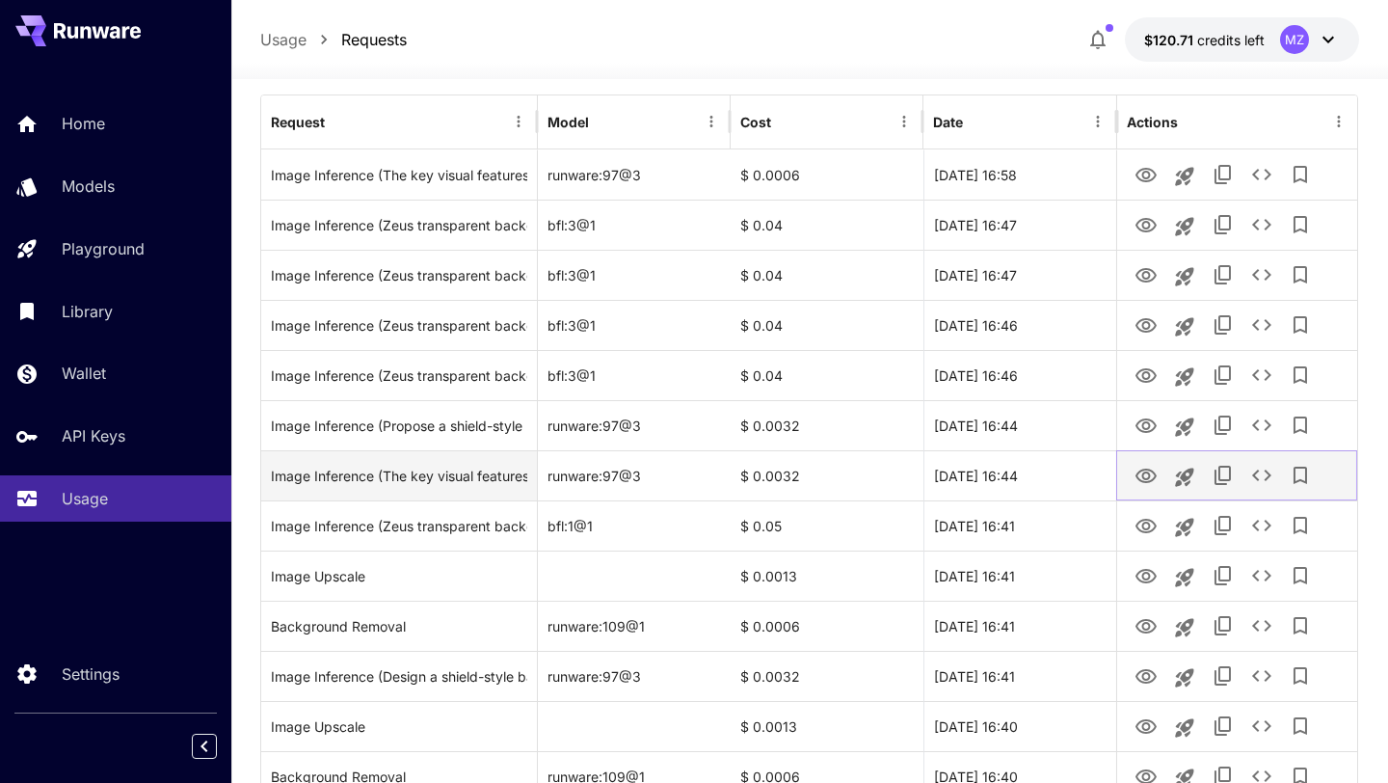
click at [1143, 473] on icon "View" at bounding box center [1146, 475] width 21 height 14
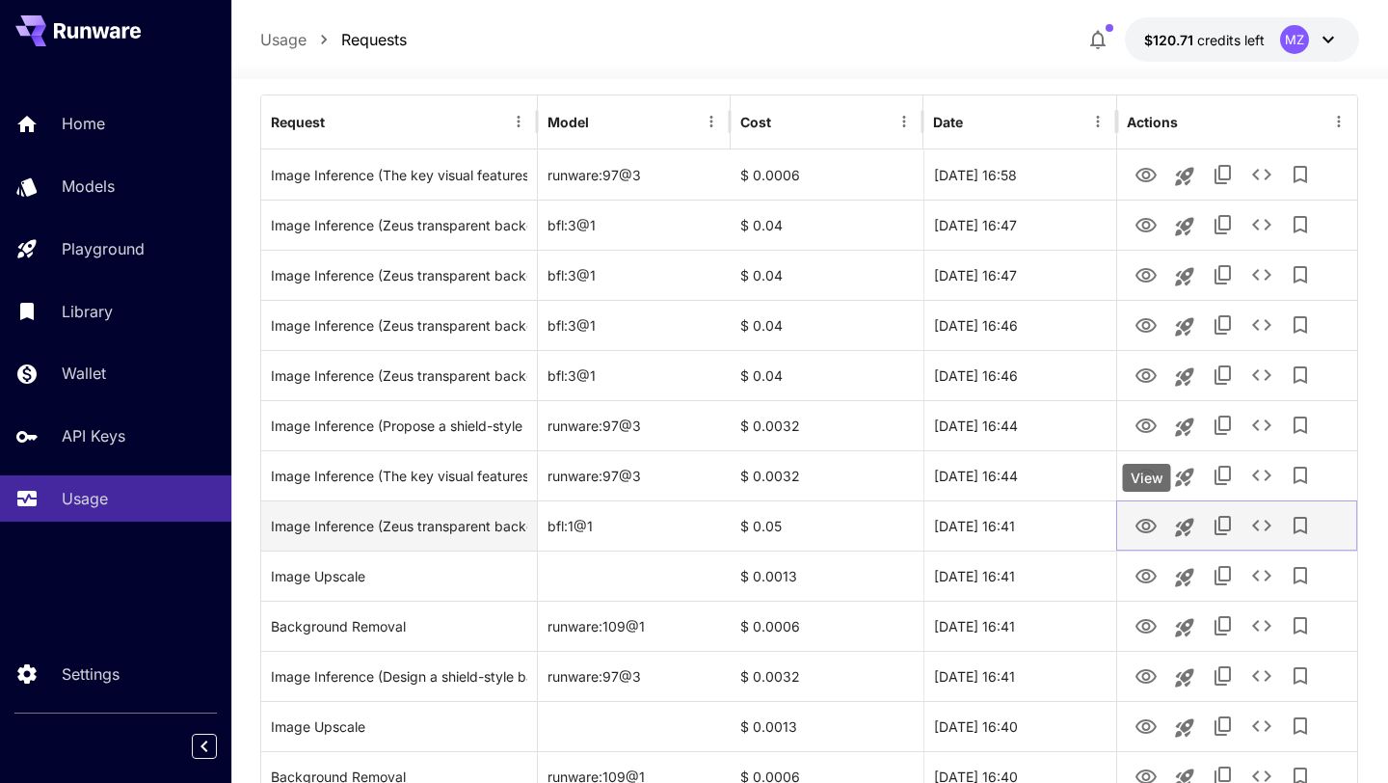
click at [1136, 527] on icon "View" at bounding box center [1146, 526] width 21 height 14
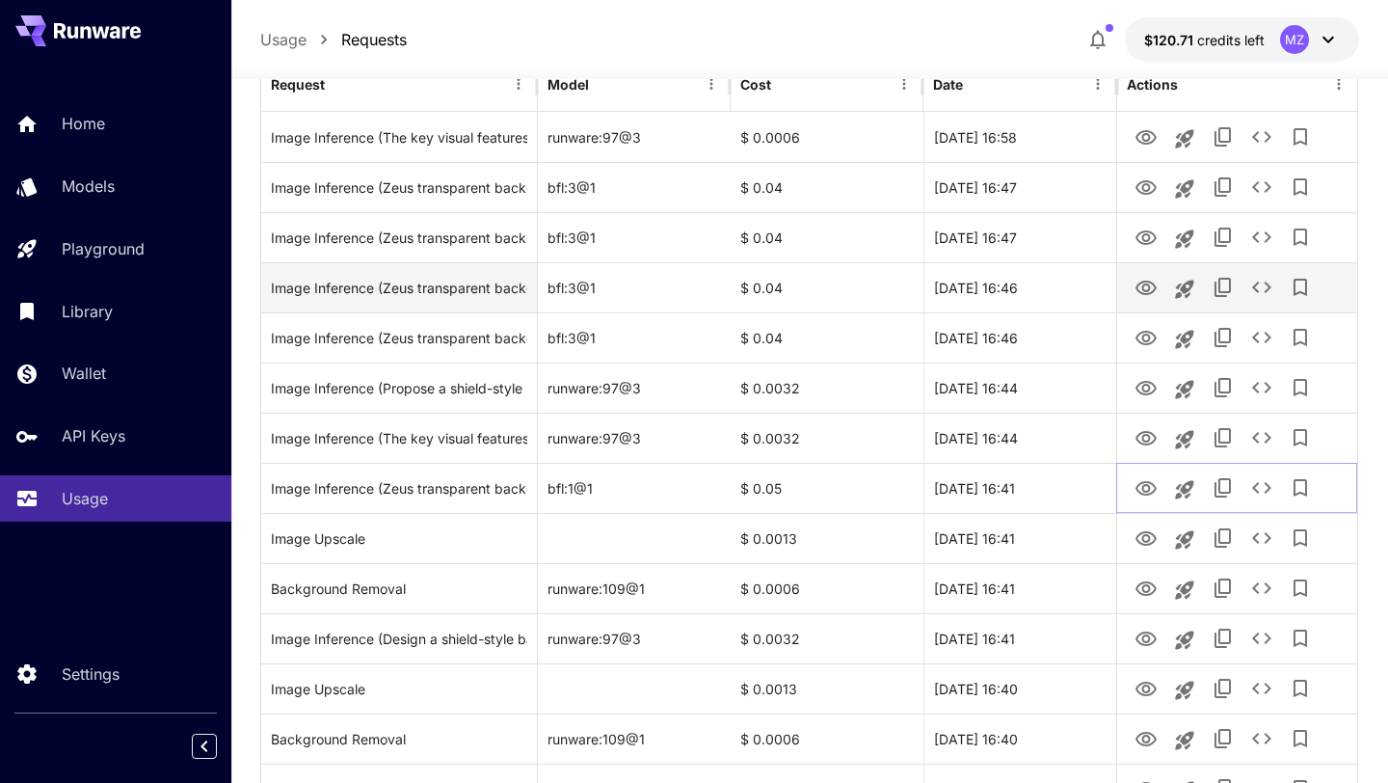
scroll to position [291, 0]
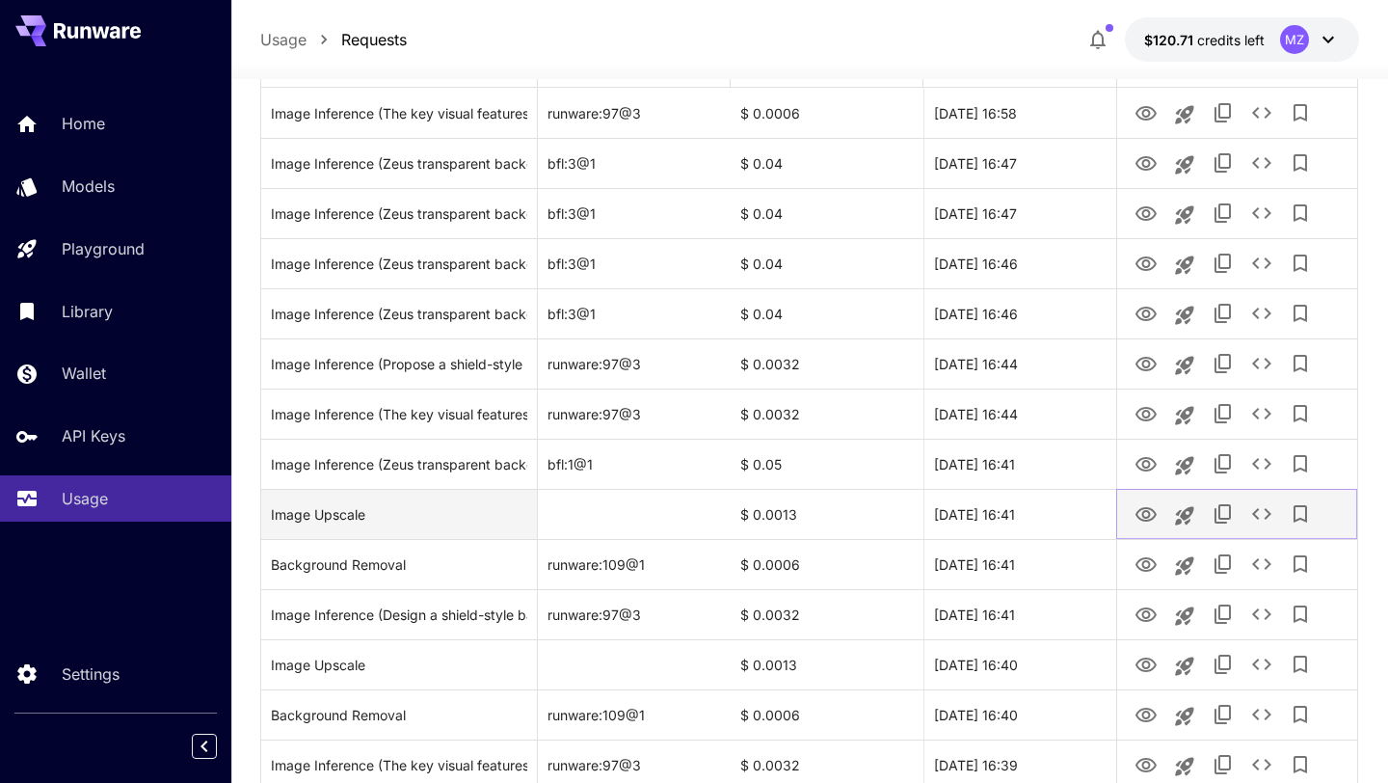
click at [1147, 515] on icon "View" at bounding box center [1146, 514] width 23 height 23
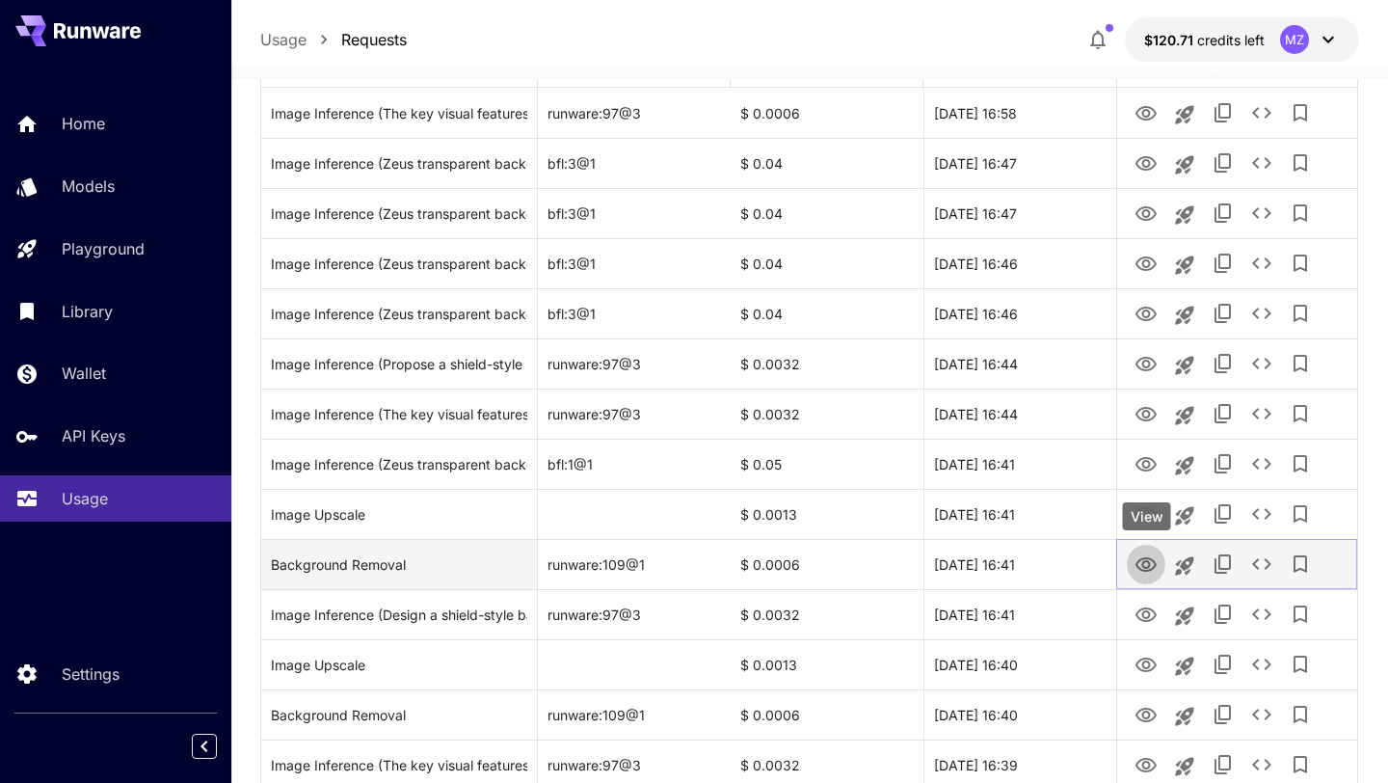
click at [1155, 570] on icon "View" at bounding box center [1146, 564] width 23 height 23
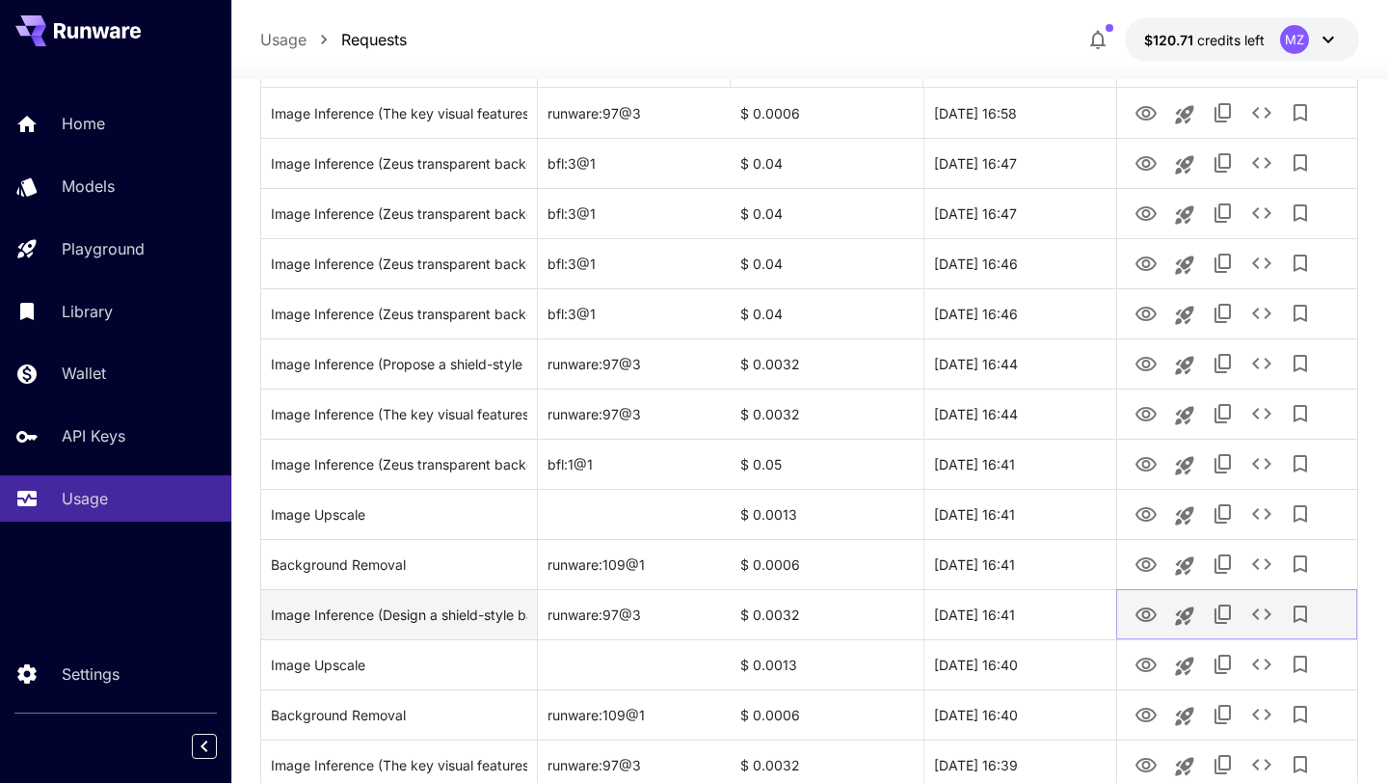
click at [1149, 618] on icon "View" at bounding box center [1146, 614] width 23 height 23
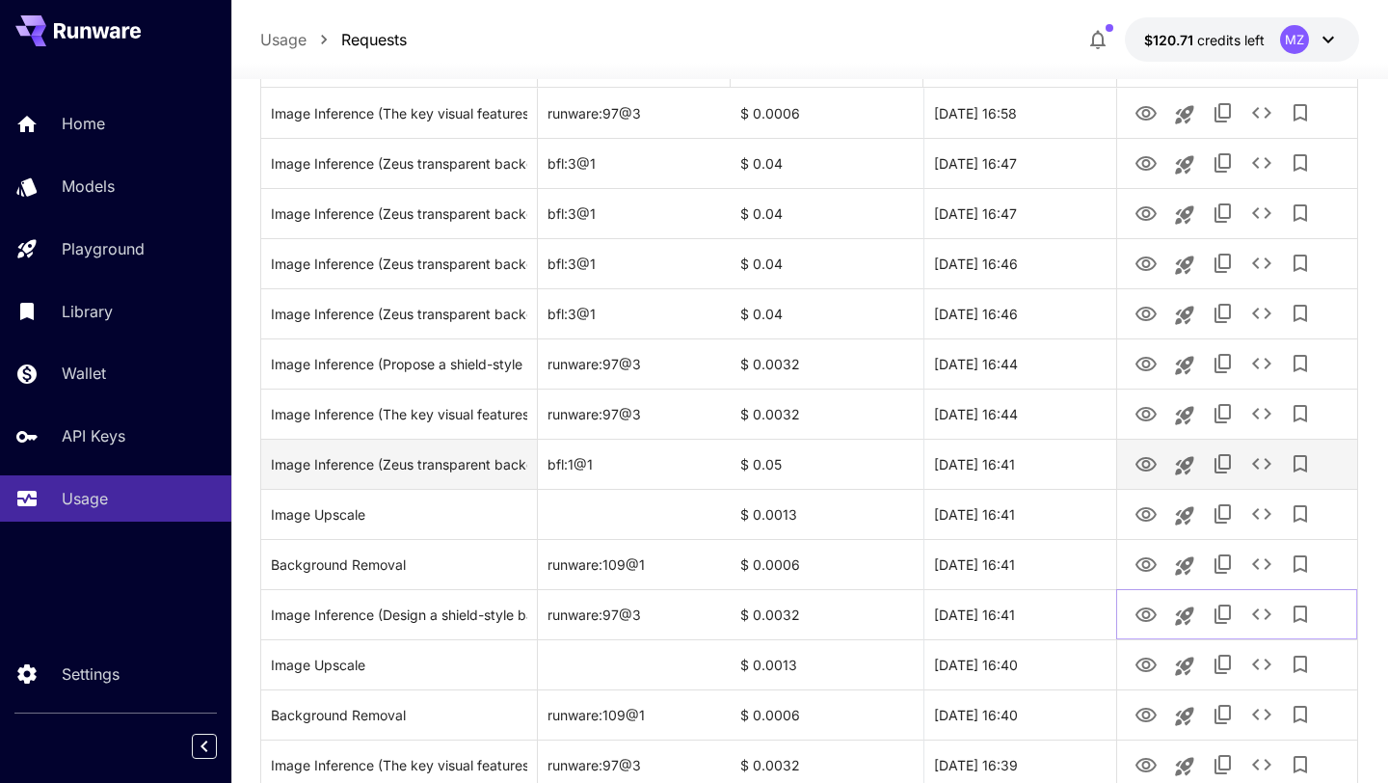
scroll to position [369, 0]
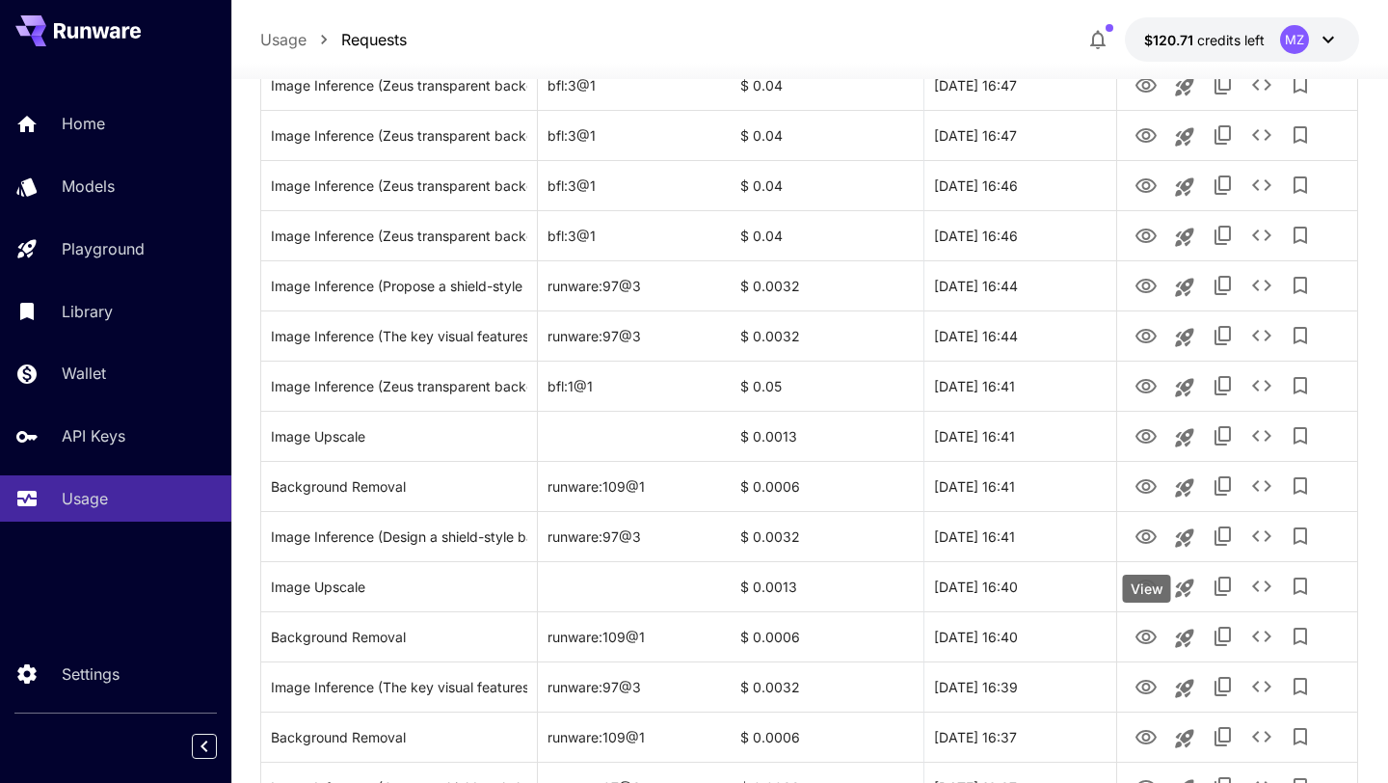
click at [1147, 592] on div "View" at bounding box center [1147, 589] width 48 height 28
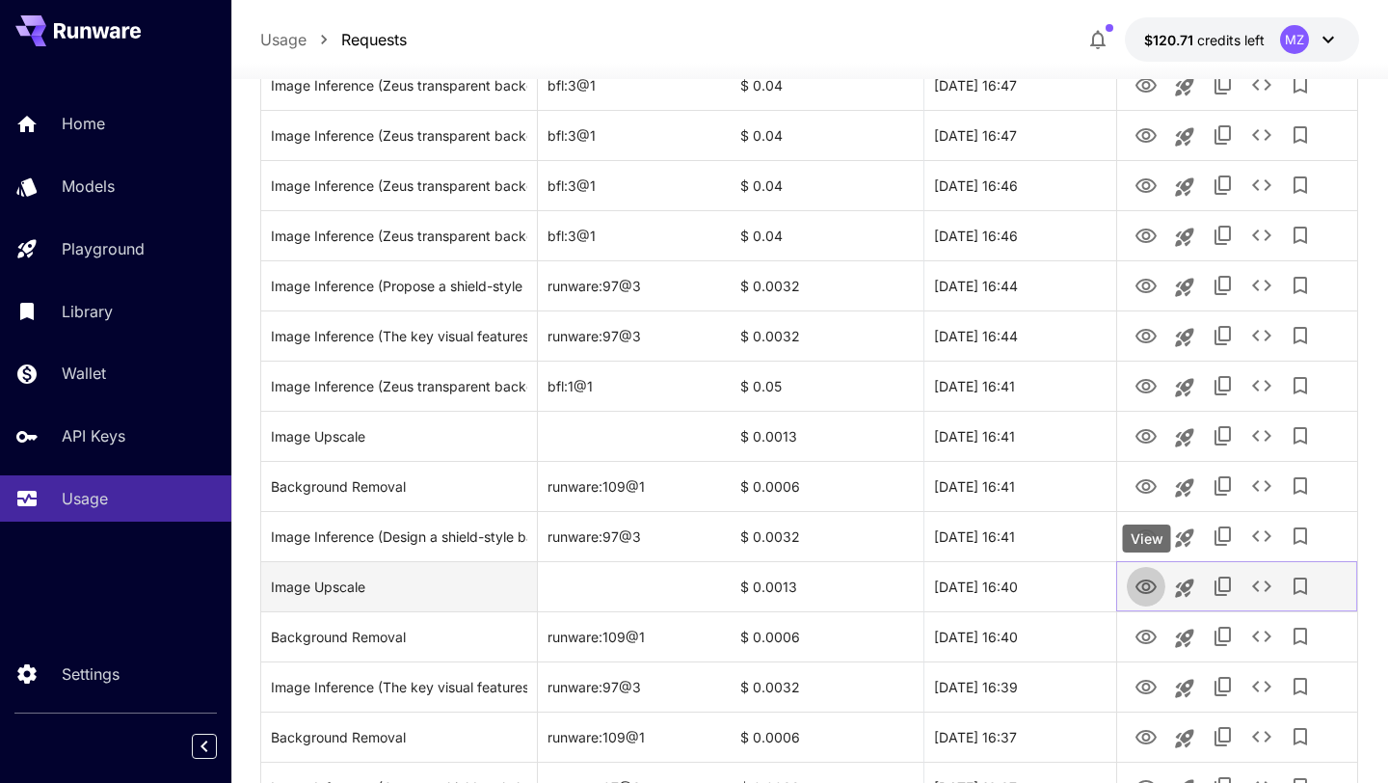
click at [1147, 582] on icon "View" at bounding box center [1146, 586] width 21 height 14
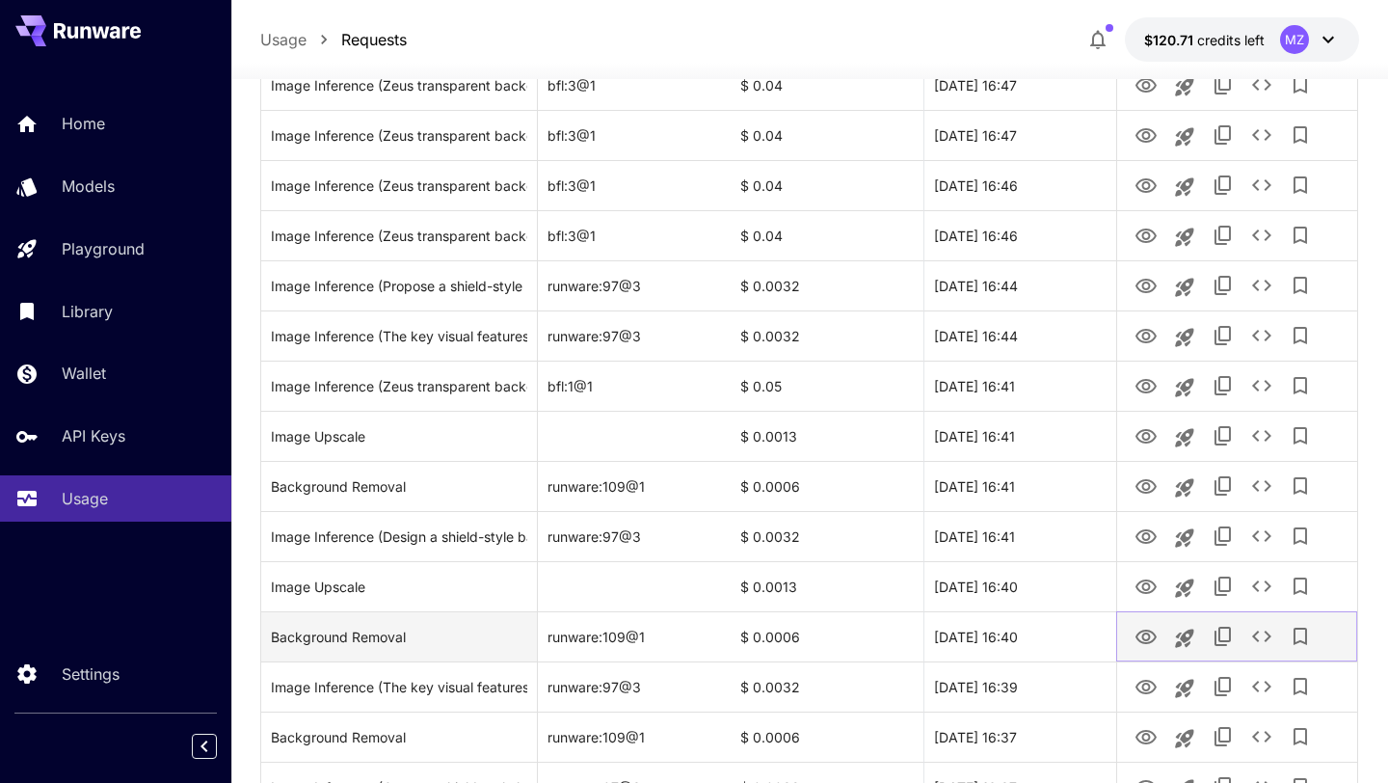
click at [1148, 632] on icon "View" at bounding box center [1146, 637] width 23 height 23
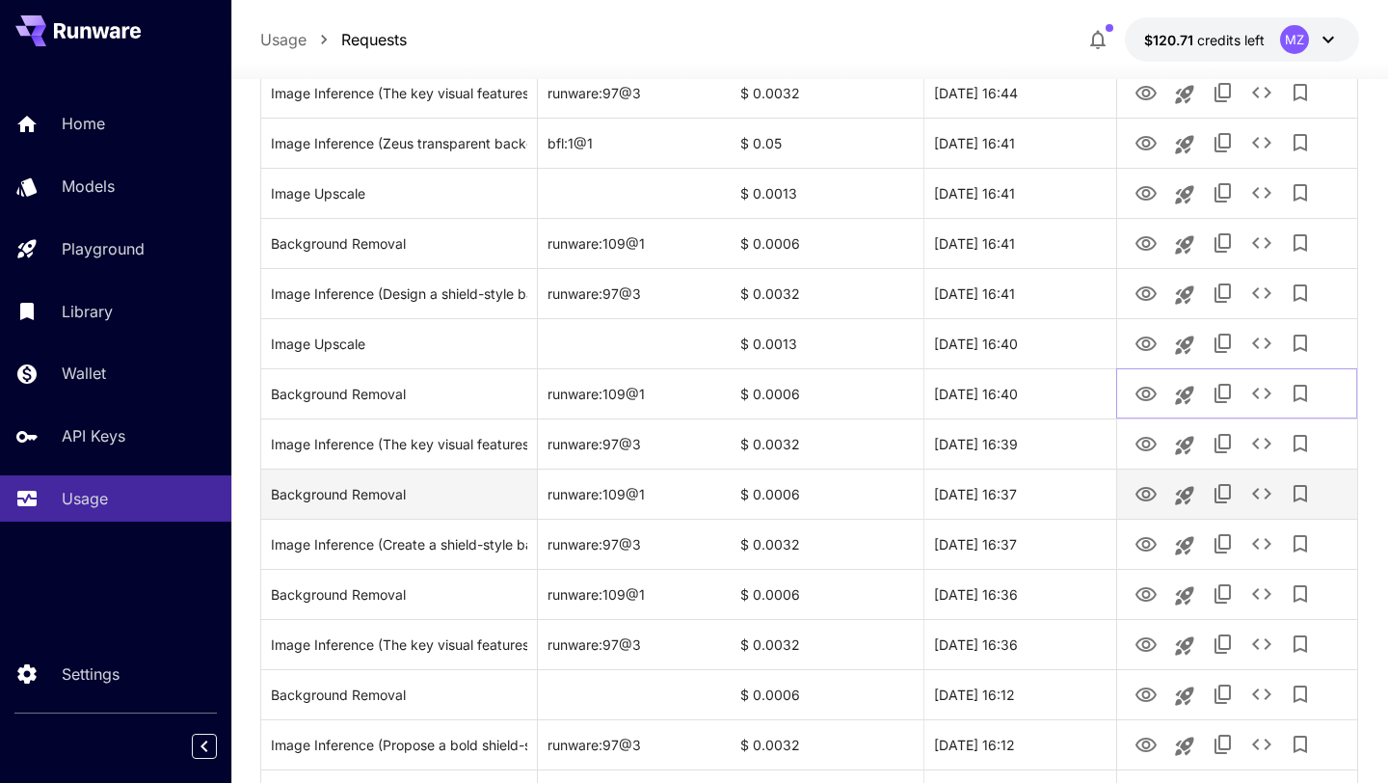
scroll to position [613, 0]
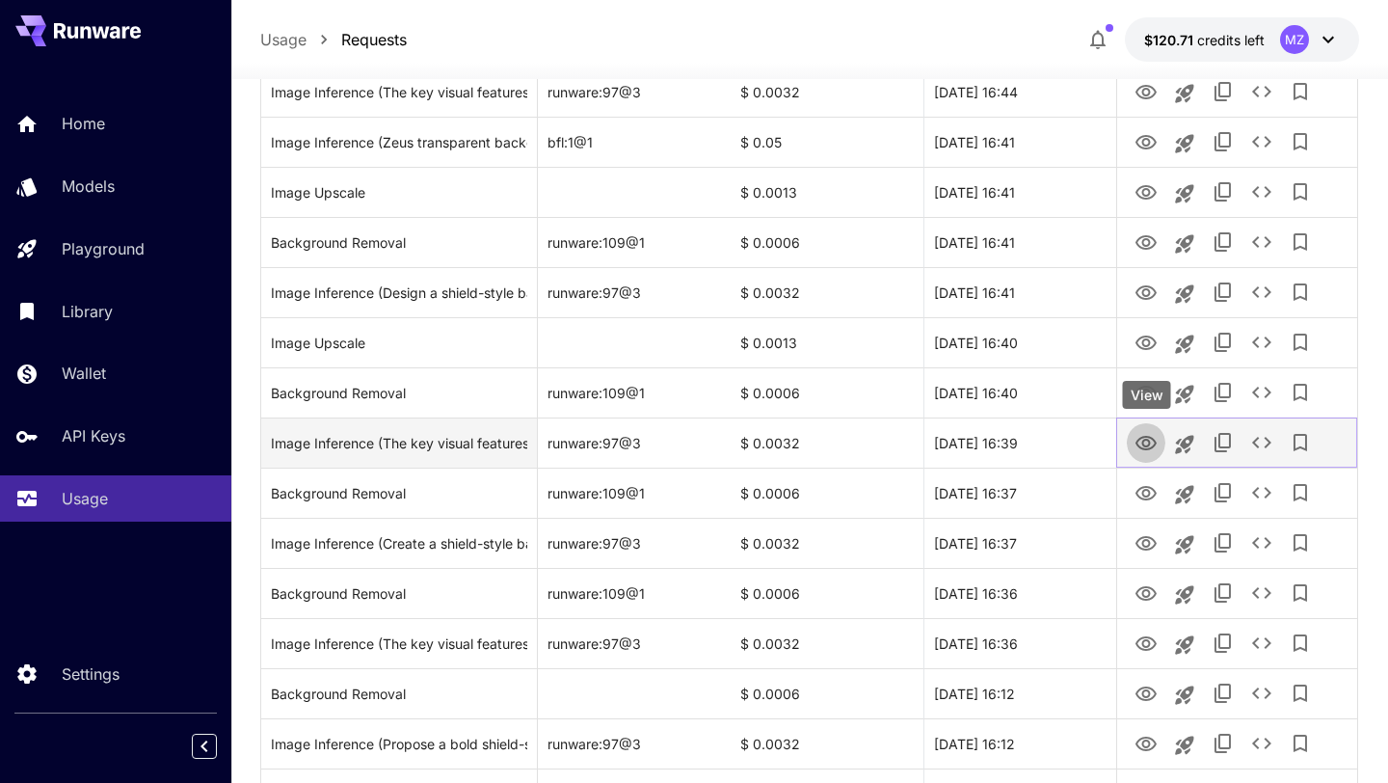
click at [1147, 448] on icon "View" at bounding box center [1146, 443] width 21 height 14
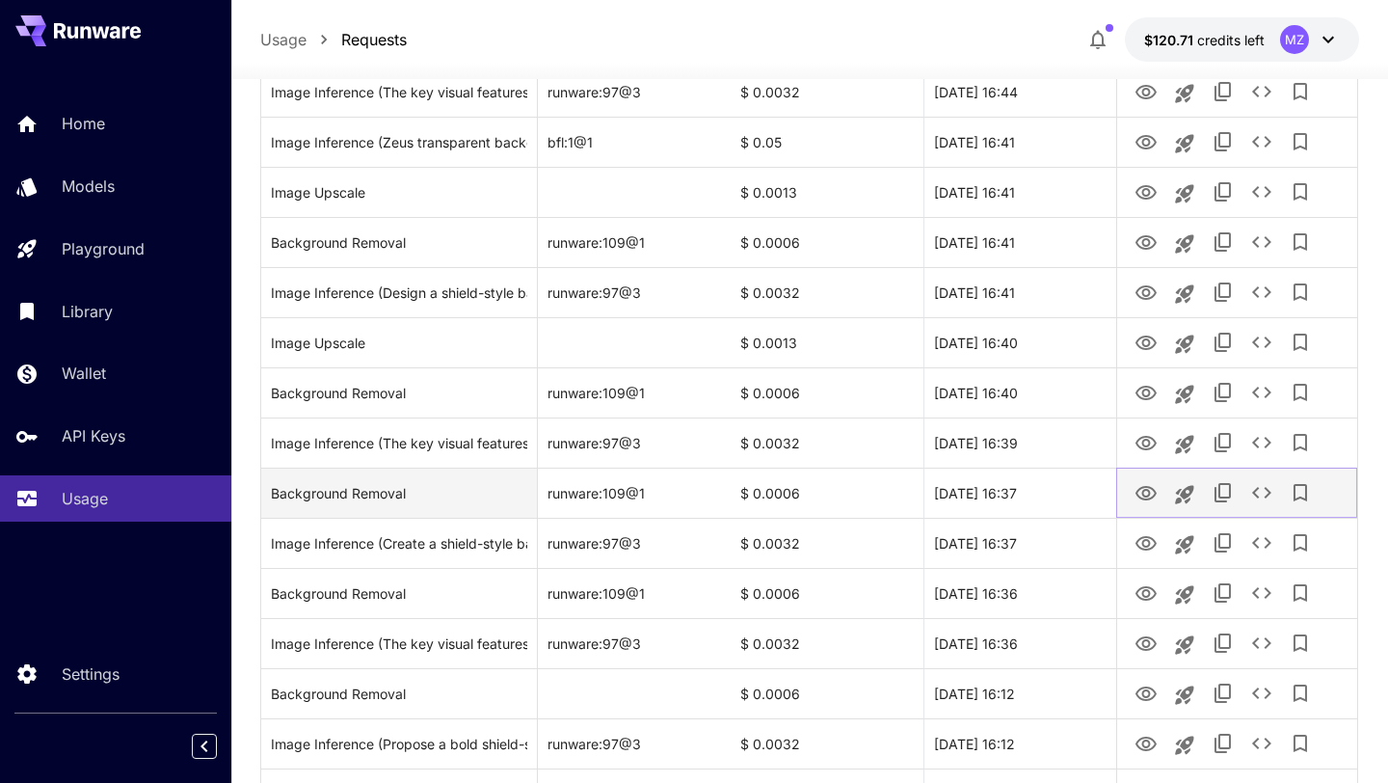
click at [1147, 492] on icon "View" at bounding box center [1146, 493] width 23 height 23
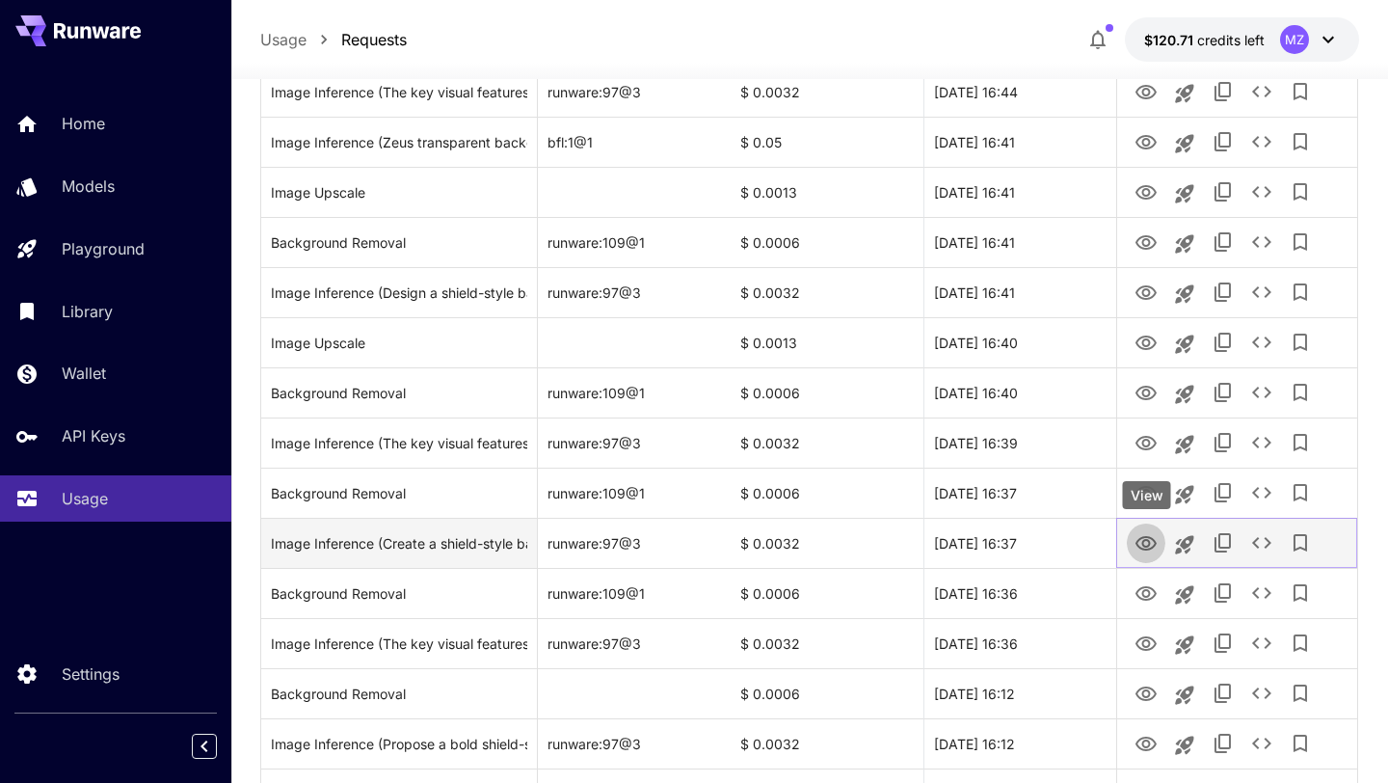
click at [1151, 549] on icon "View" at bounding box center [1146, 543] width 23 height 23
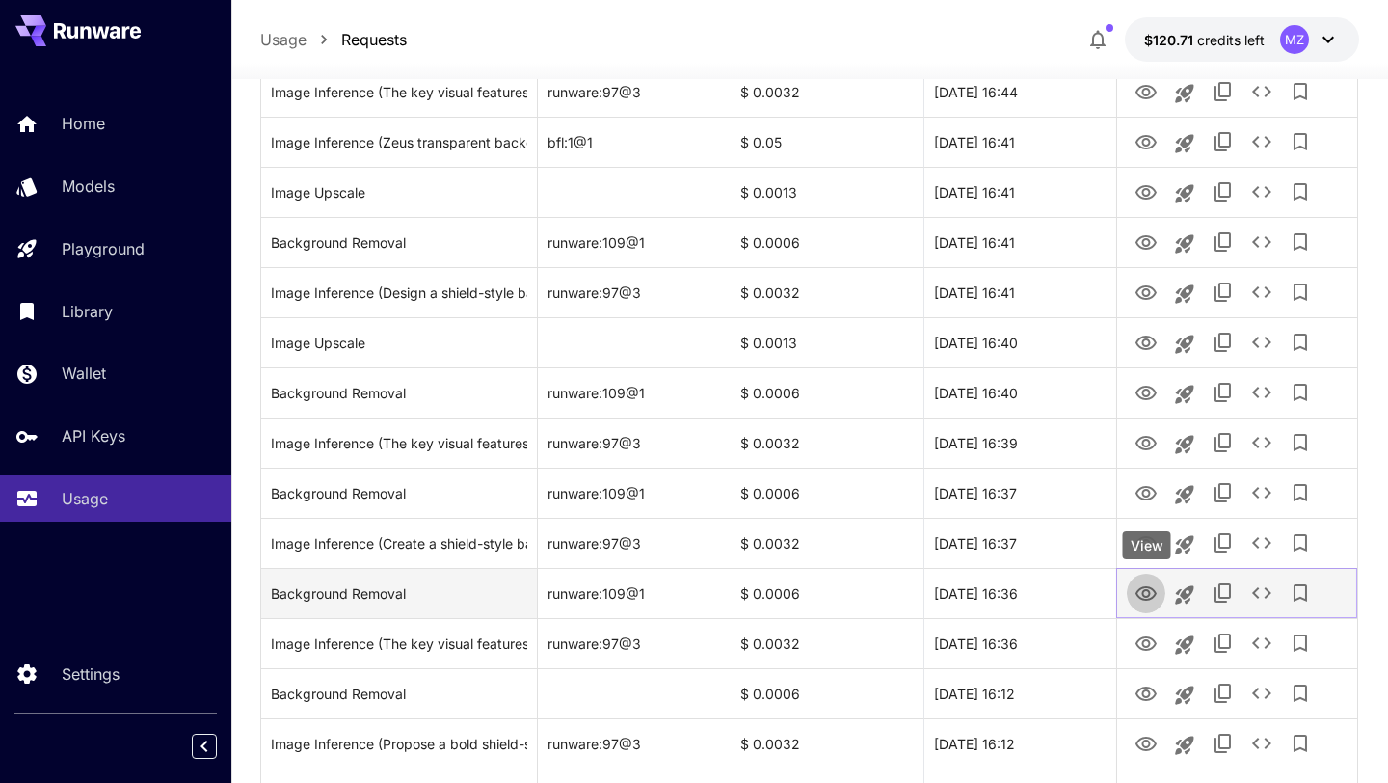
click at [1151, 595] on icon "View" at bounding box center [1146, 593] width 23 height 23
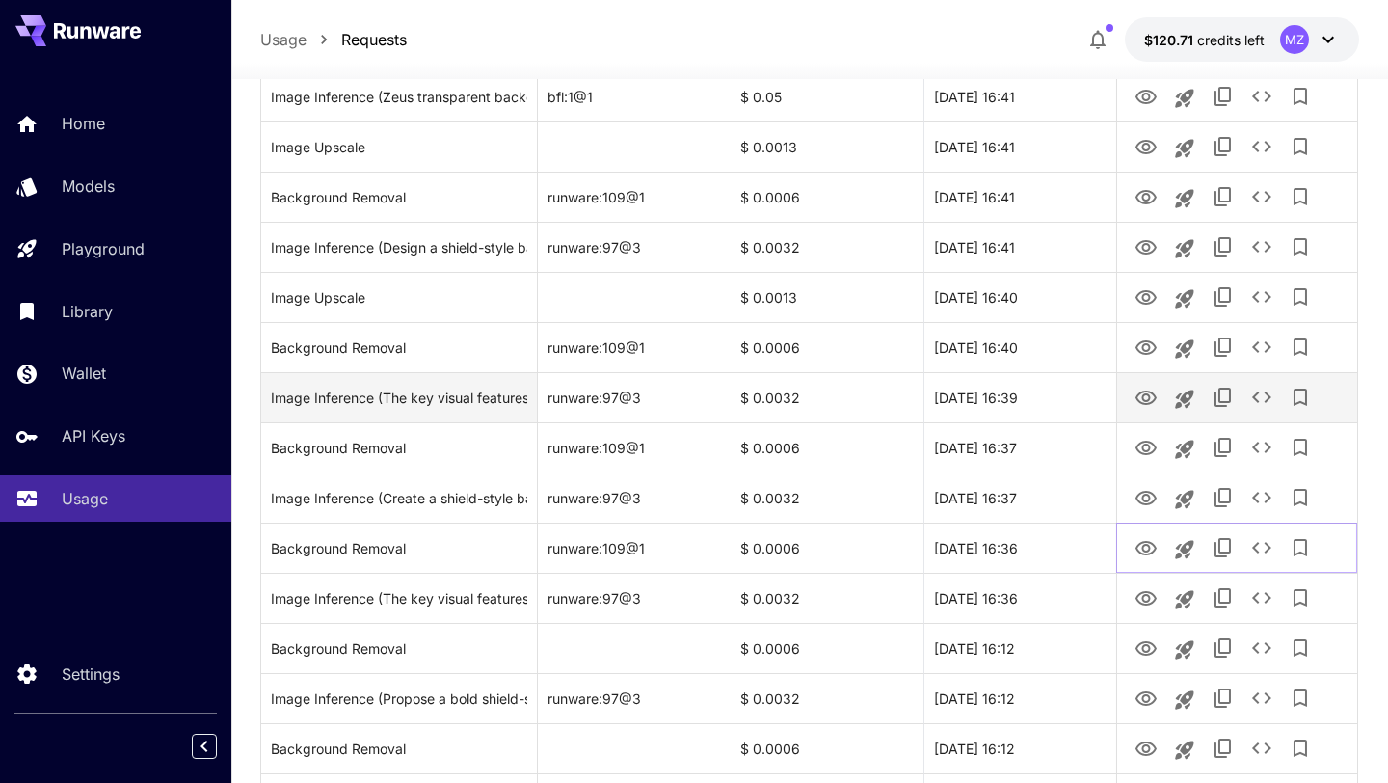
scroll to position [687, 0]
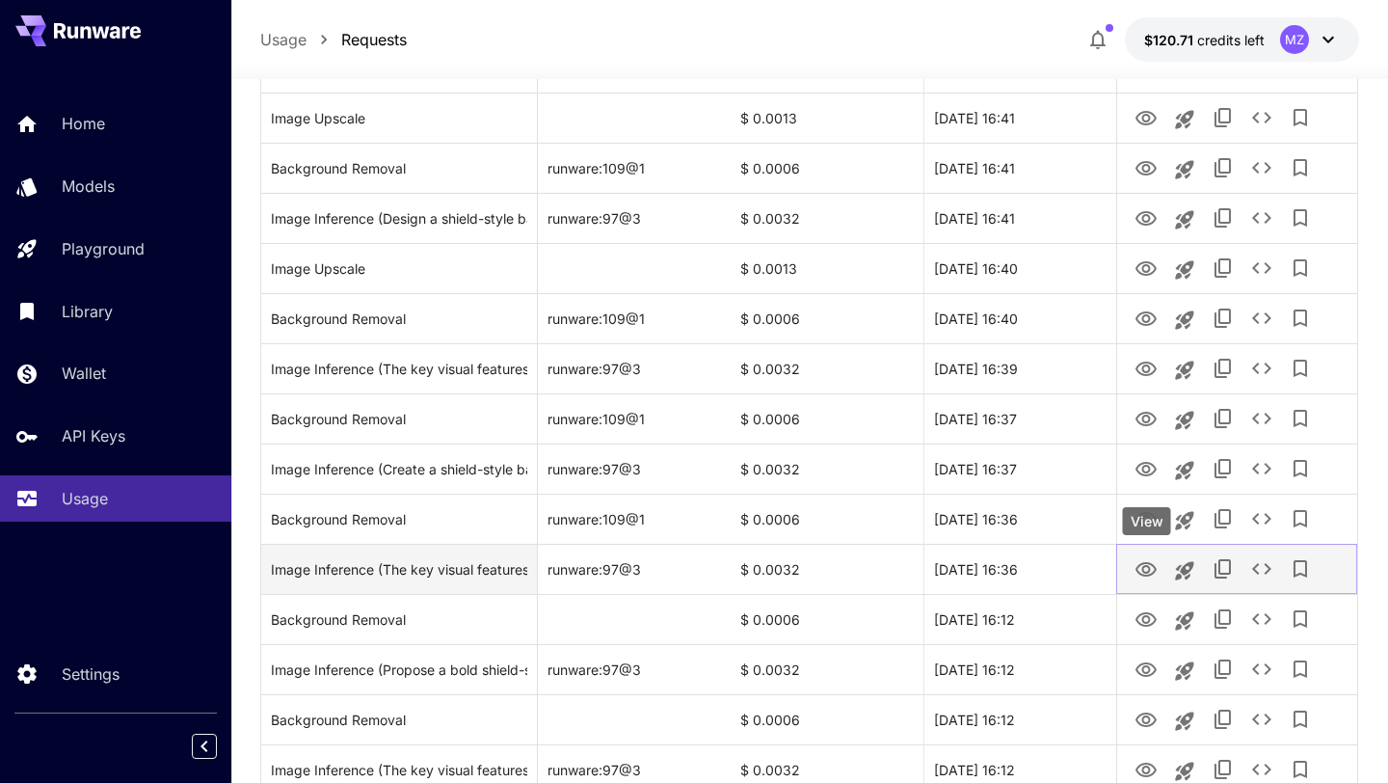
click at [1139, 576] on icon "View" at bounding box center [1146, 569] width 23 height 23
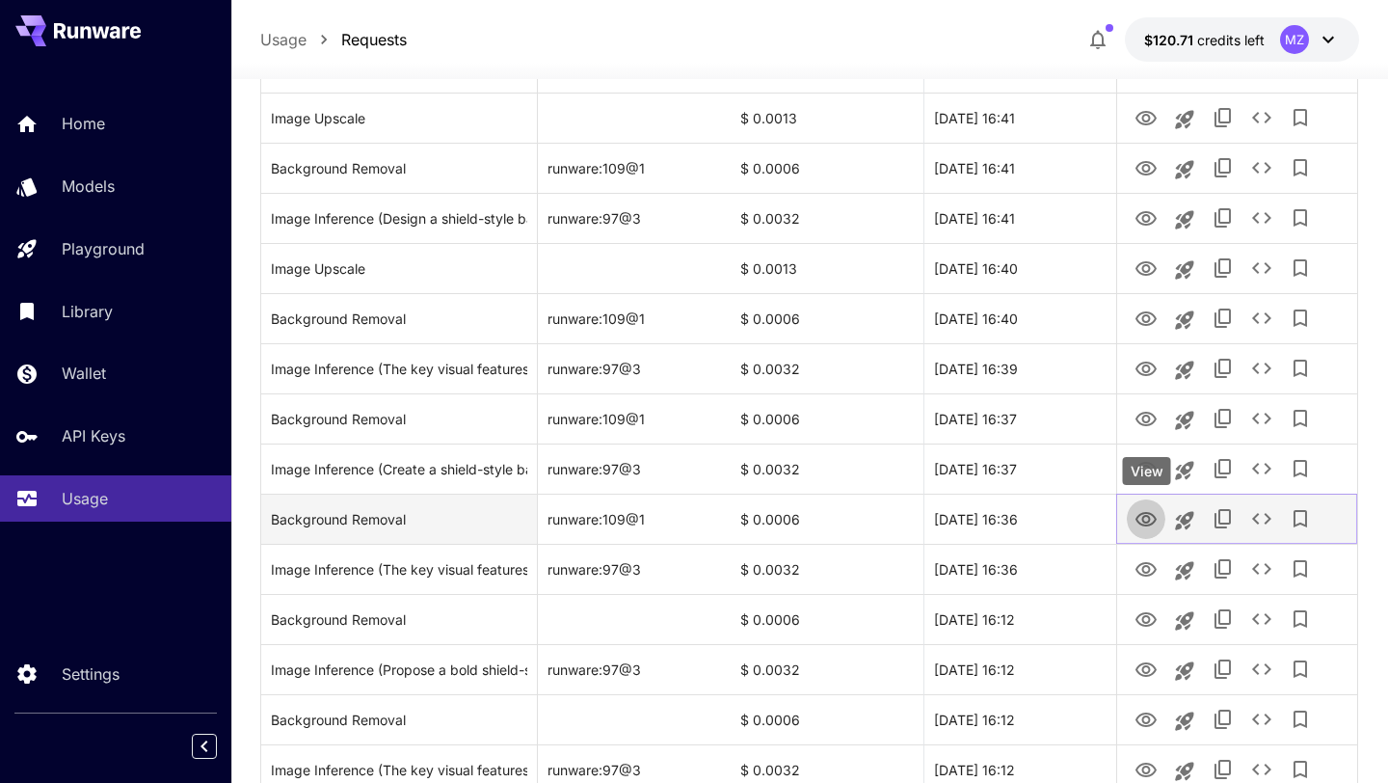
click at [1139, 520] on icon "View" at bounding box center [1146, 519] width 23 height 23
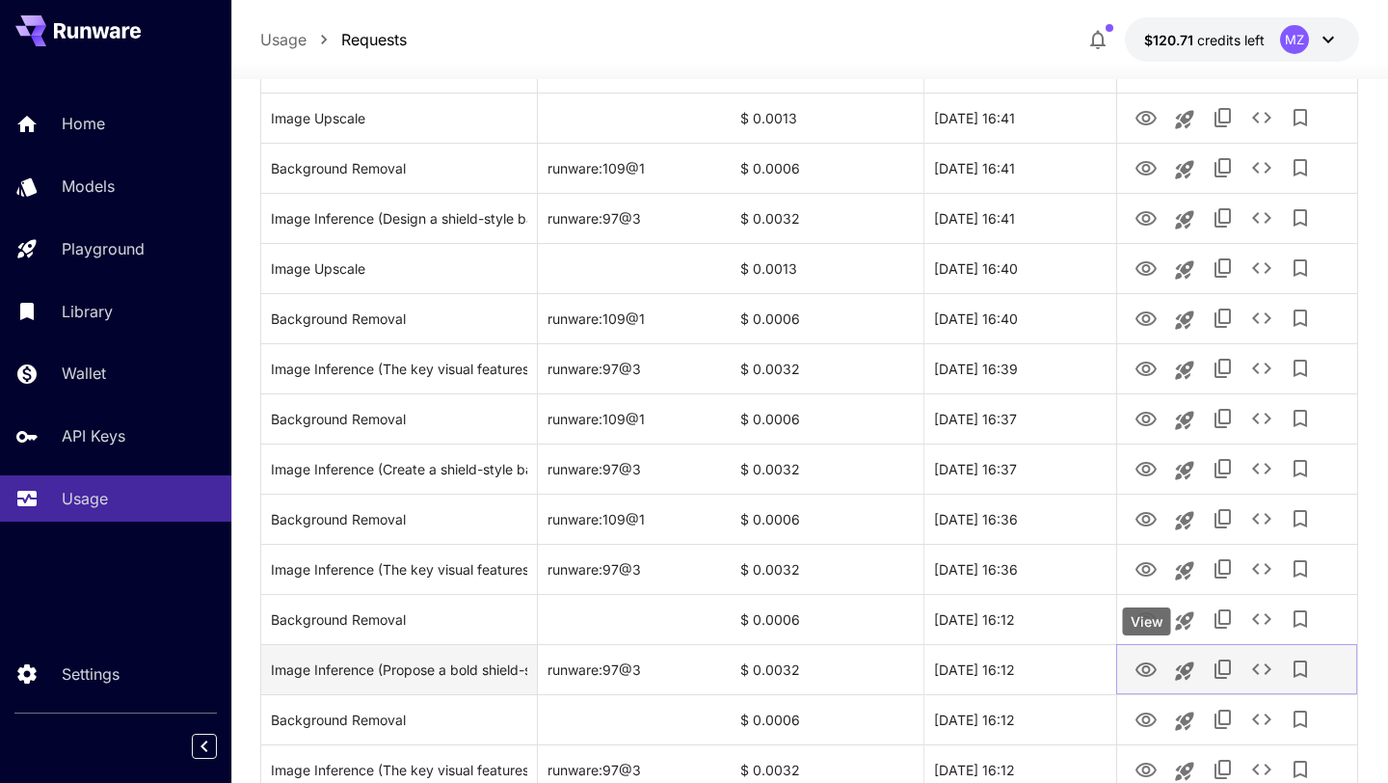
click at [1150, 665] on icon "View" at bounding box center [1146, 669] width 21 height 14
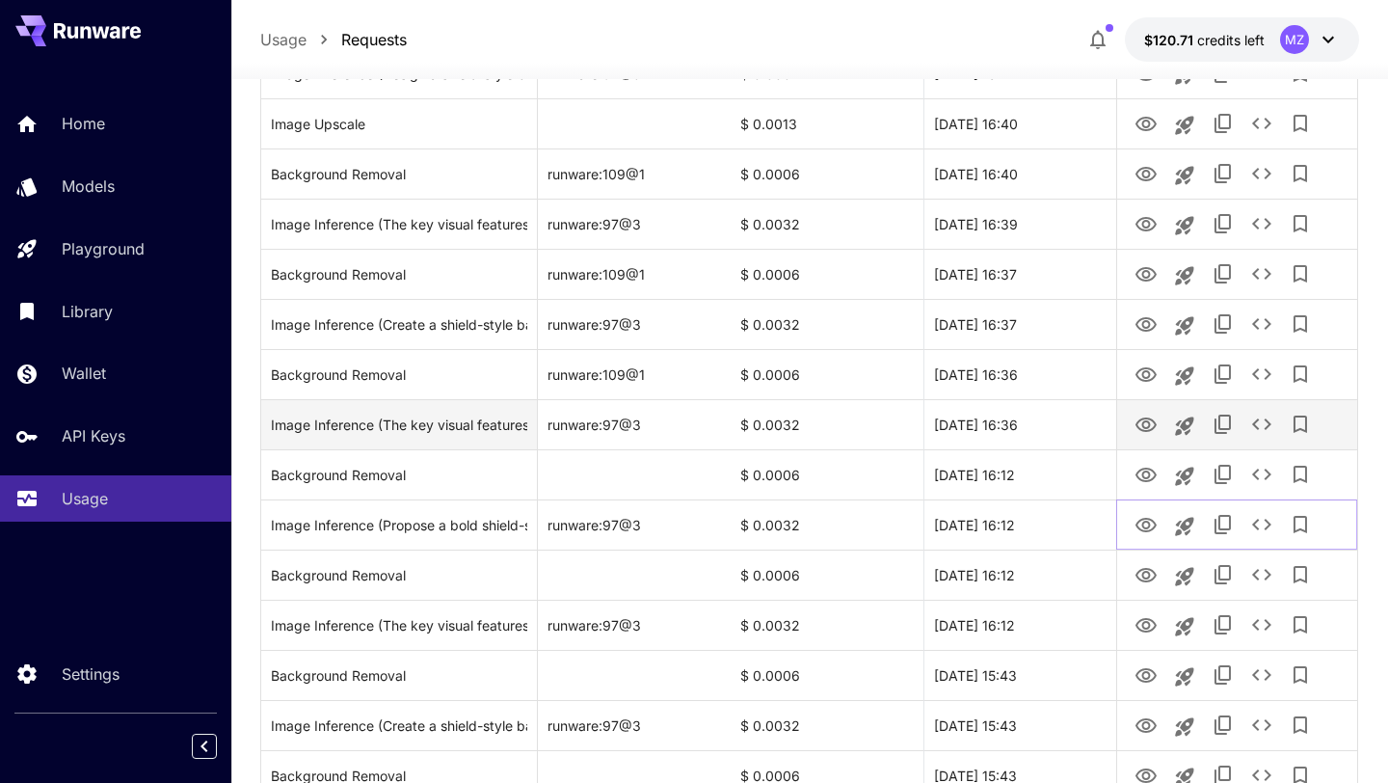
scroll to position [843, 0]
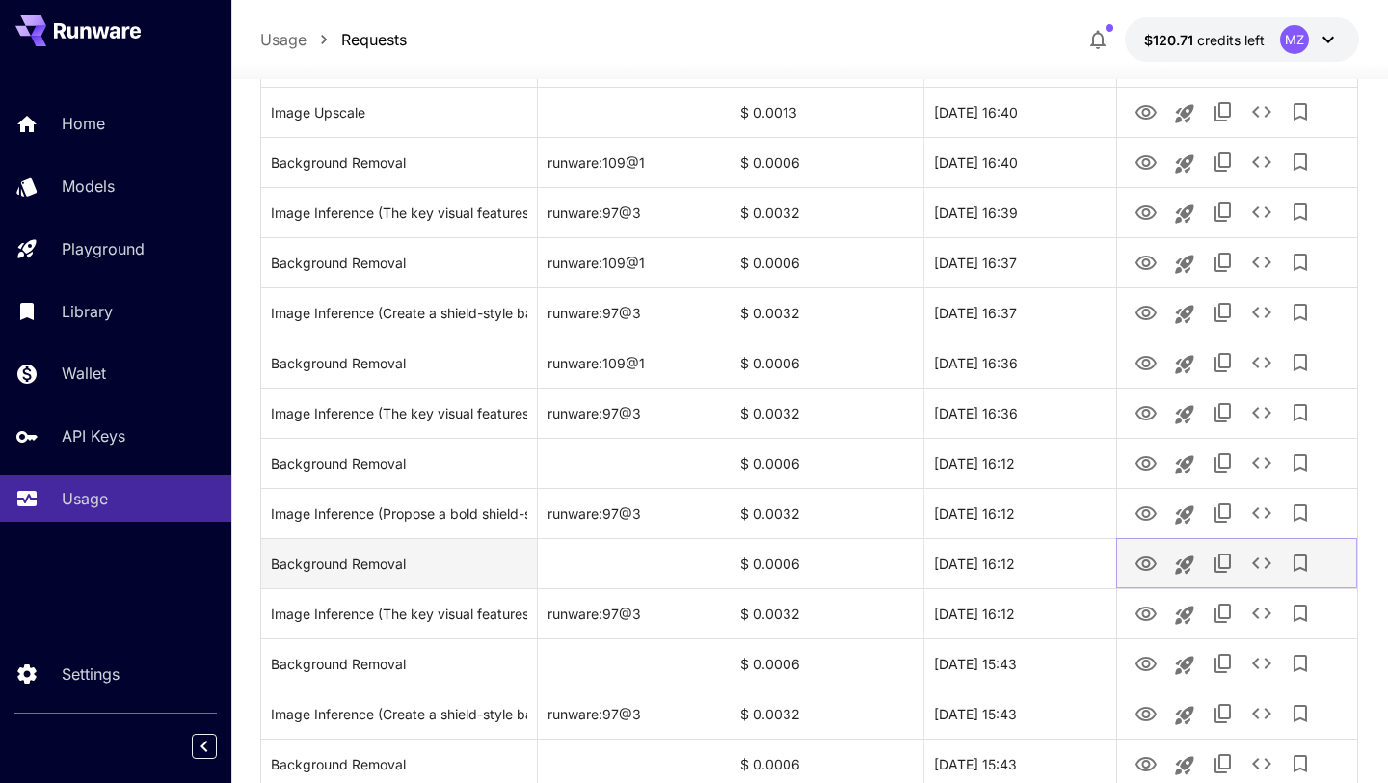
click at [1145, 557] on icon "View" at bounding box center [1146, 563] width 21 height 14
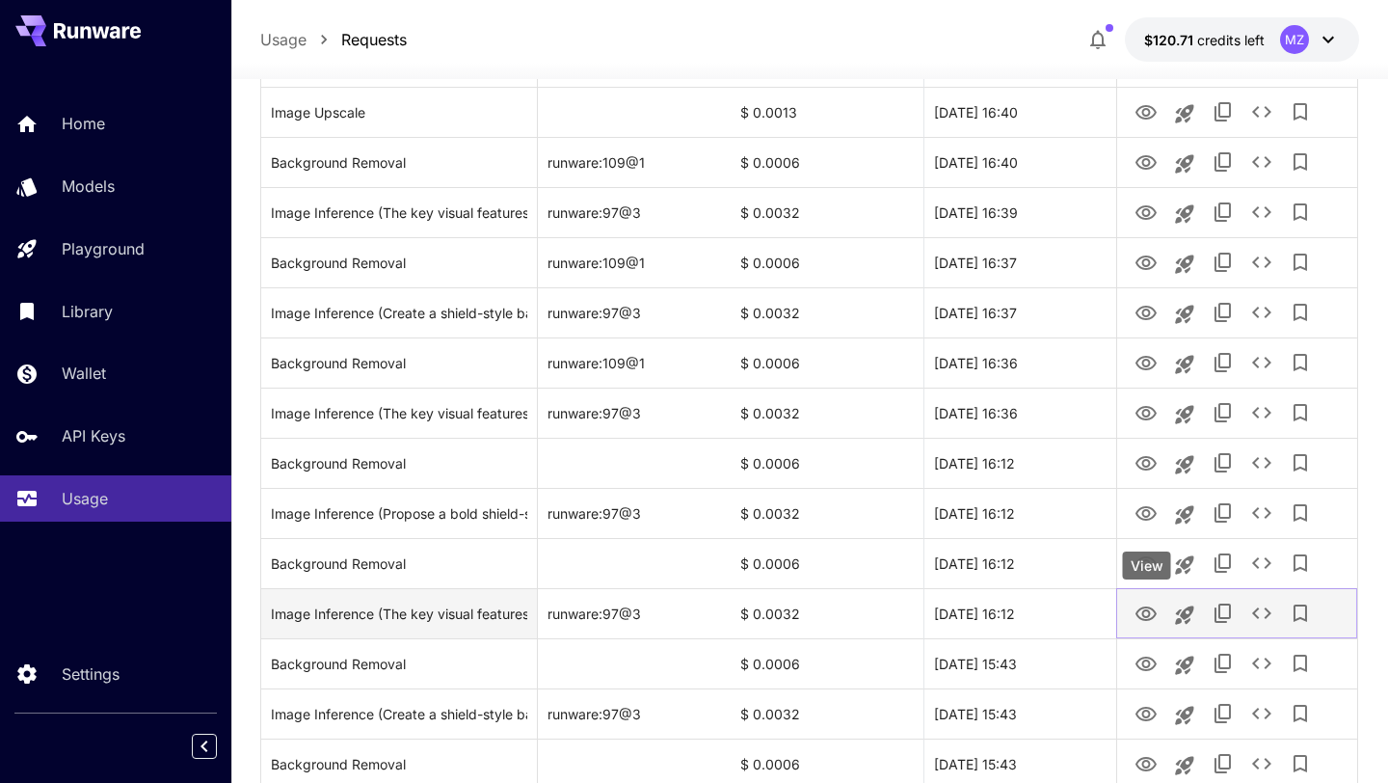
click at [1147, 620] on icon "View" at bounding box center [1146, 613] width 21 height 14
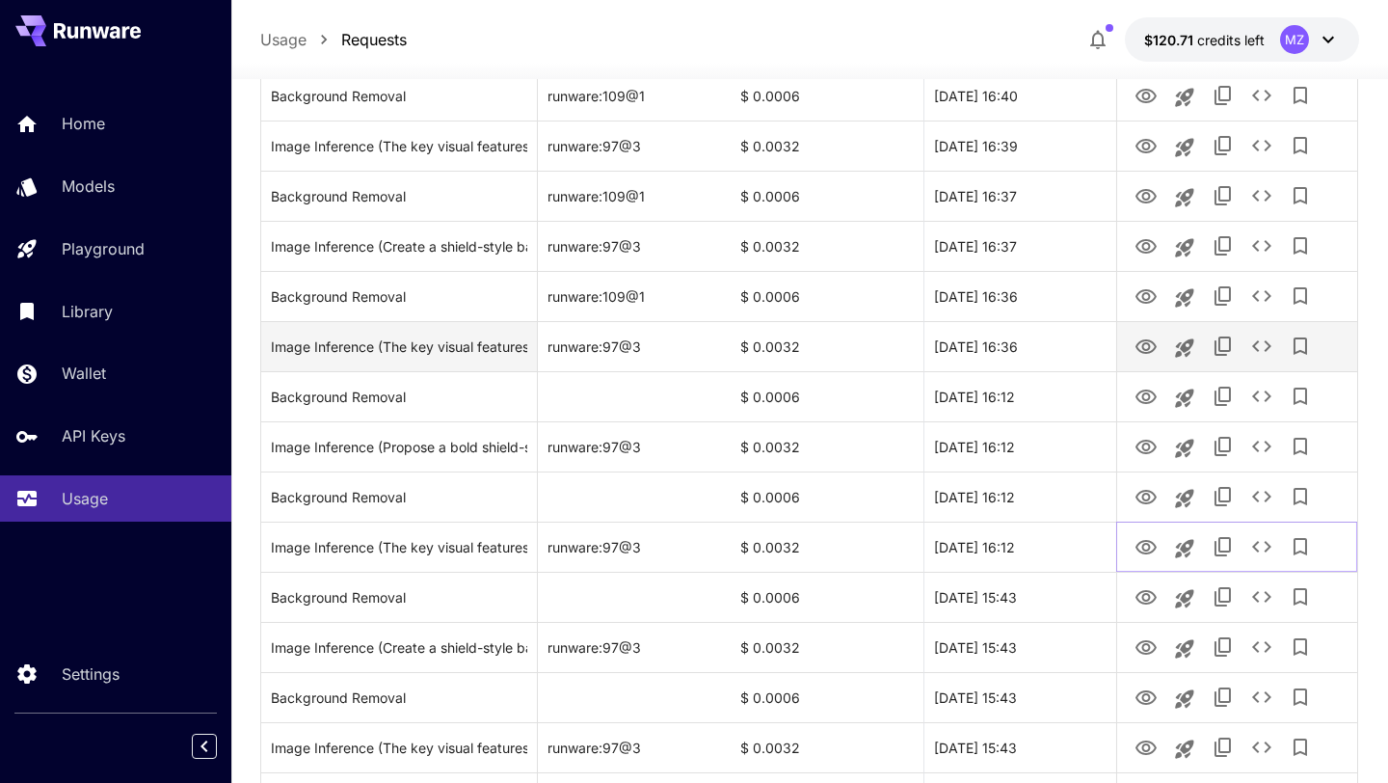
scroll to position [965, 0]
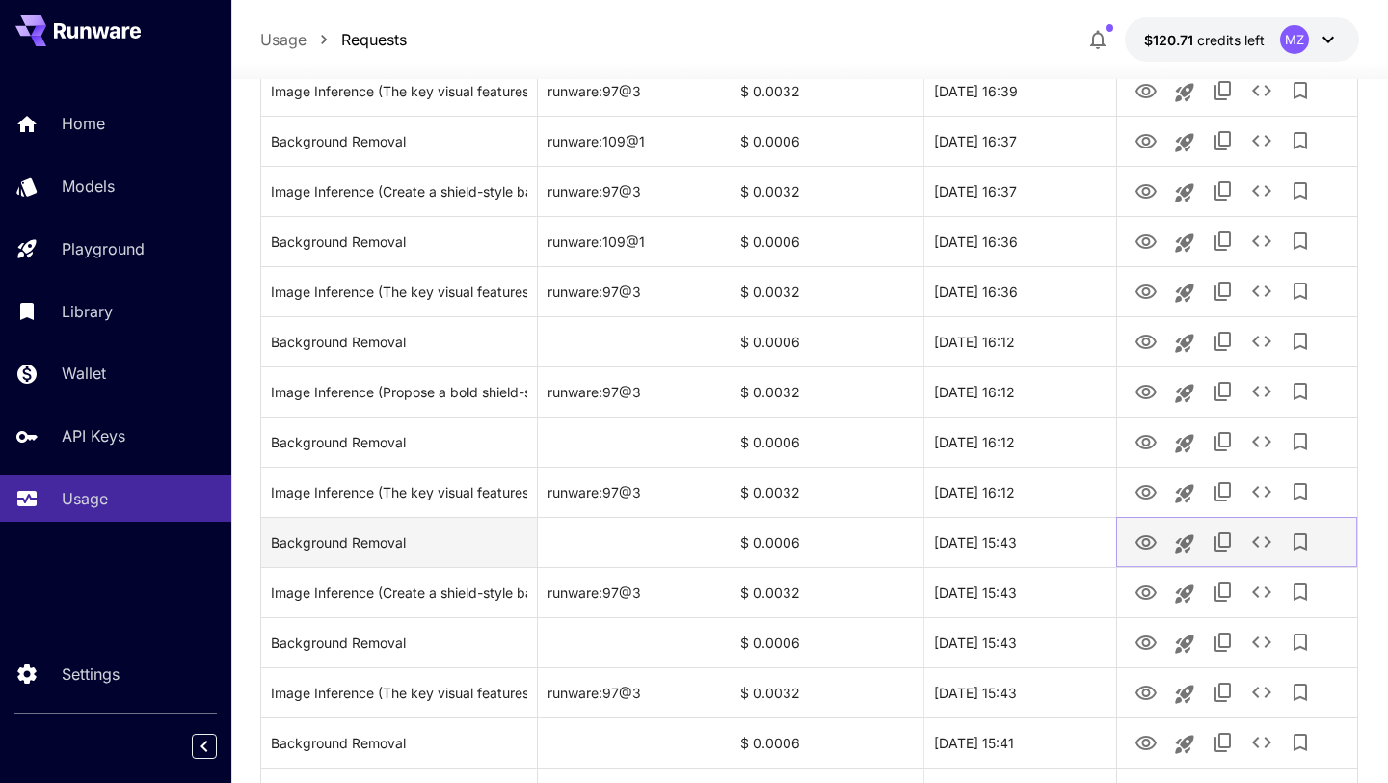
click at [1147, 538] on icon "View" at bounding box center [1146, 542] width 23 height 23
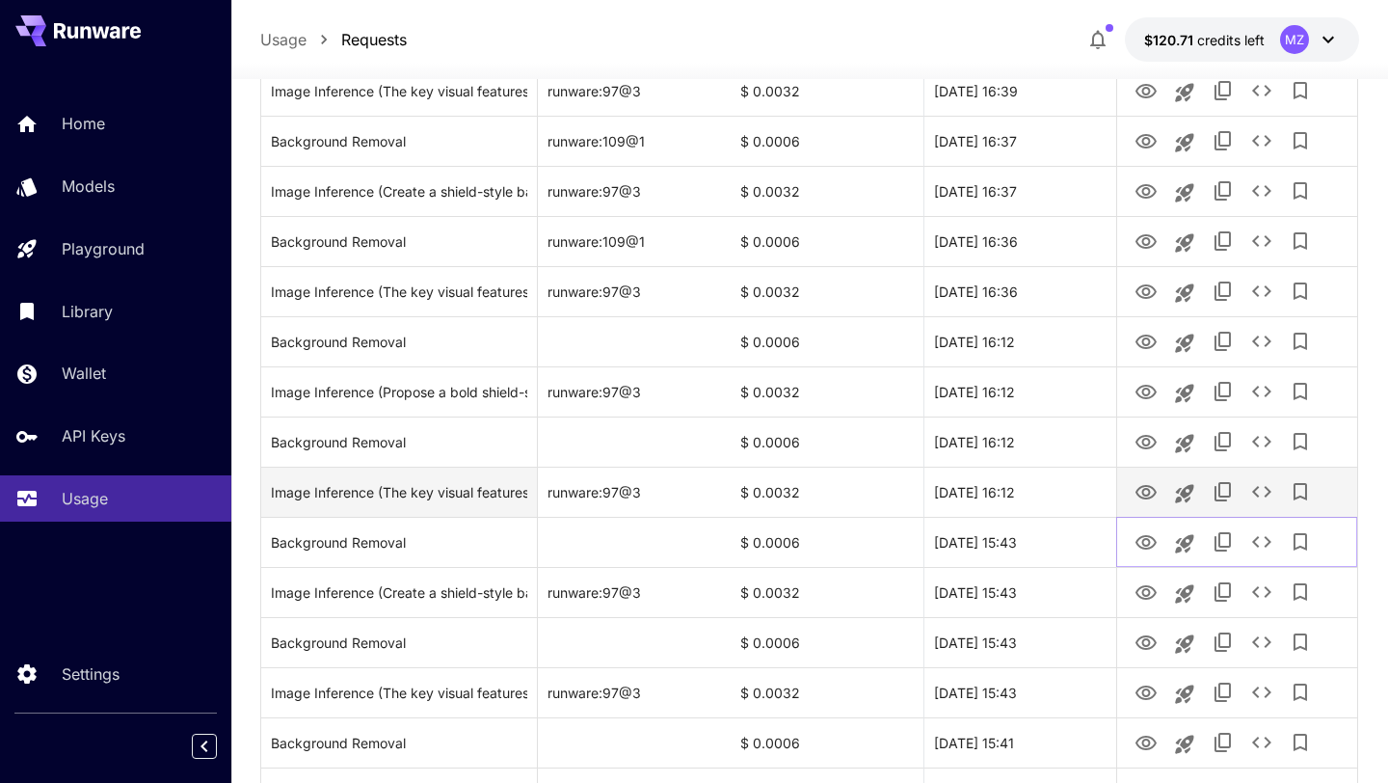
scroll to position [1032, 0]
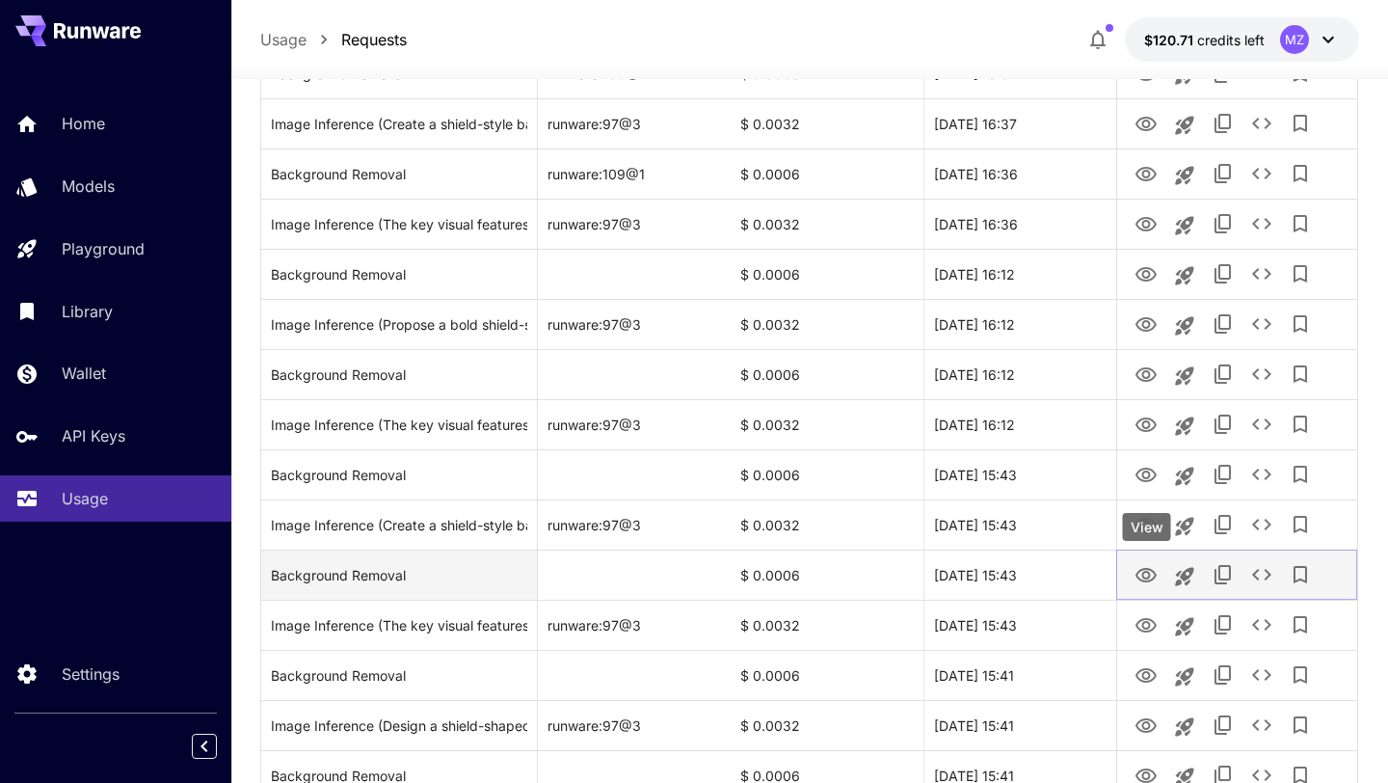
click at [1145, 580] on icon "View" at bounding box center [1146, 575] width 21 height 14
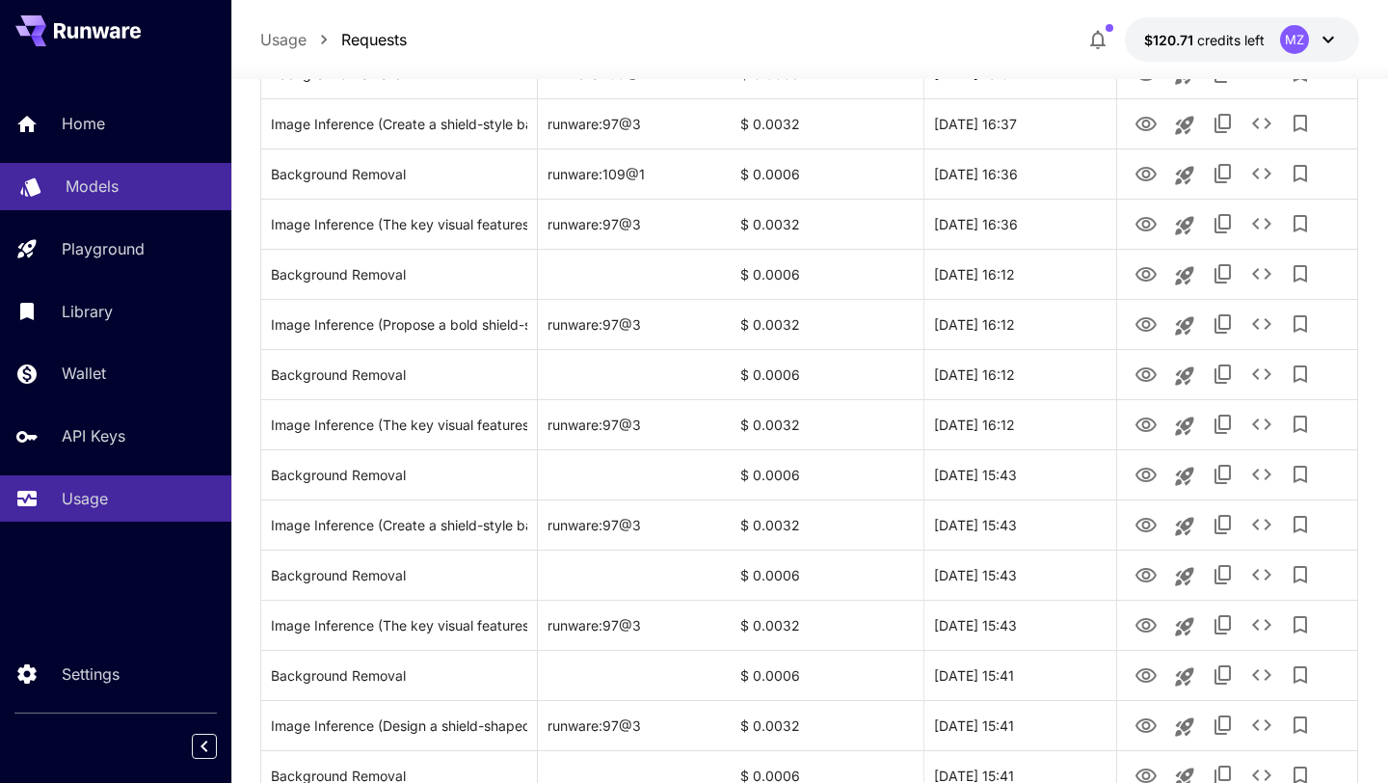
click at [142, 197] on div "Models" at bounding box center [141, 185] width 150 height 23
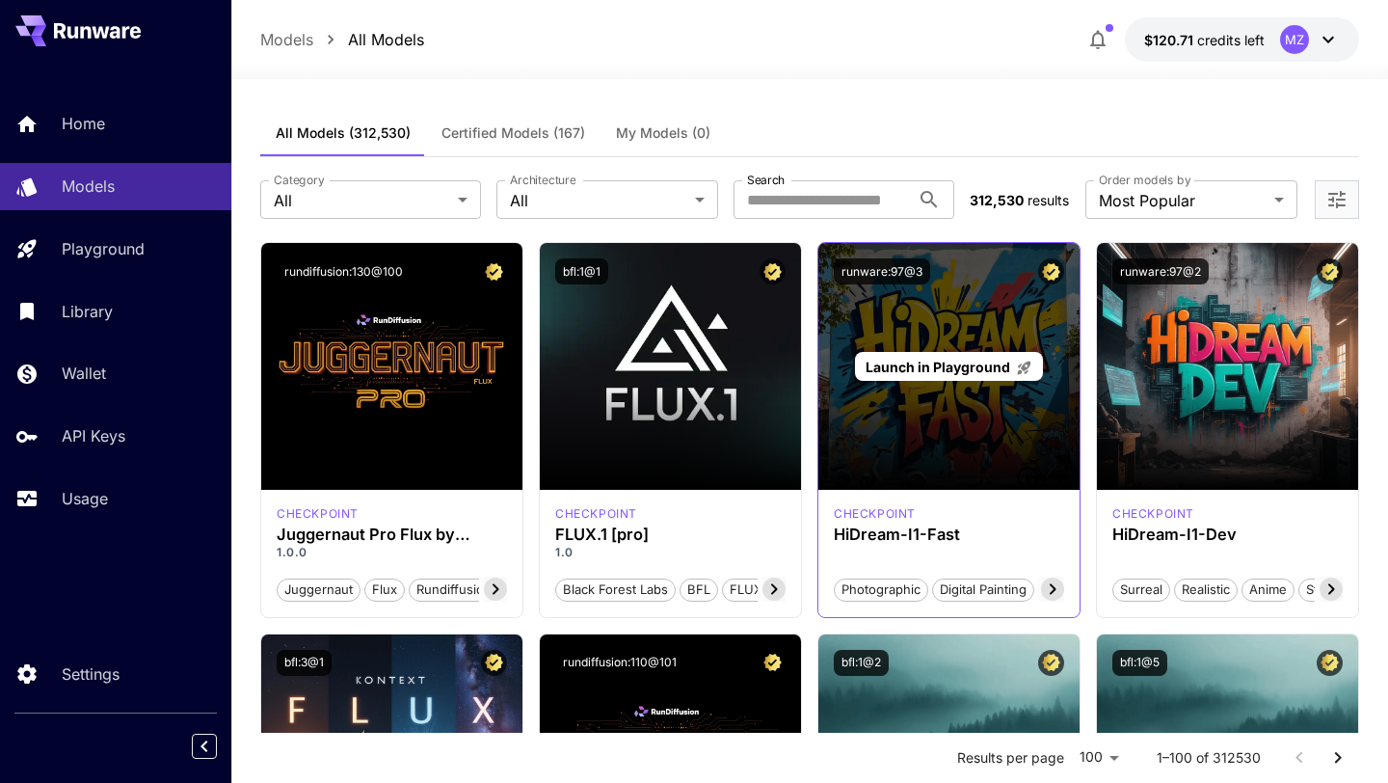
click at [855, 447] on div "Launch in Playground" at bounding box center [948, 366] width 261 height 247
